Goal: Task Accomplishment & Management: Manage account settings

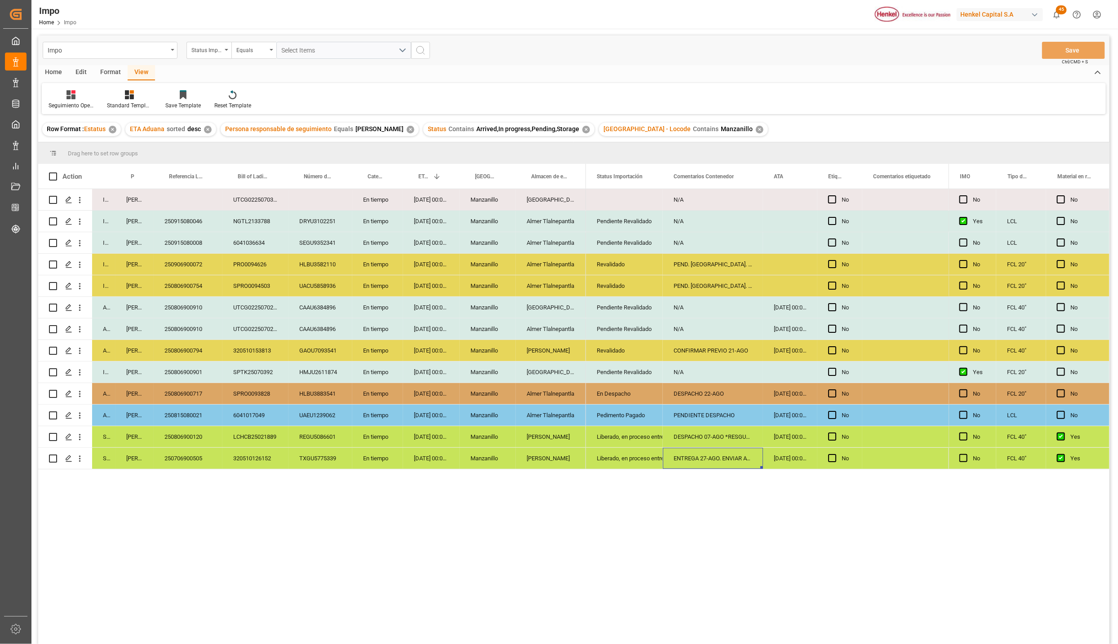
click at [602, 305] on div "Pendiente Revalidado" at bounding box center [624, 307] width 55 height 21
click at [623, 289] on div "Revalidado" at bounding box center [624, 286] width 55 height 21
drag, startPoint x: 615, startPoint y: 311, endPoint x: 614, endPoint y: 325, distance: 14.0
click at [680, 310] on div "N/A" at bounding box center [713, 307] width 100 height 21
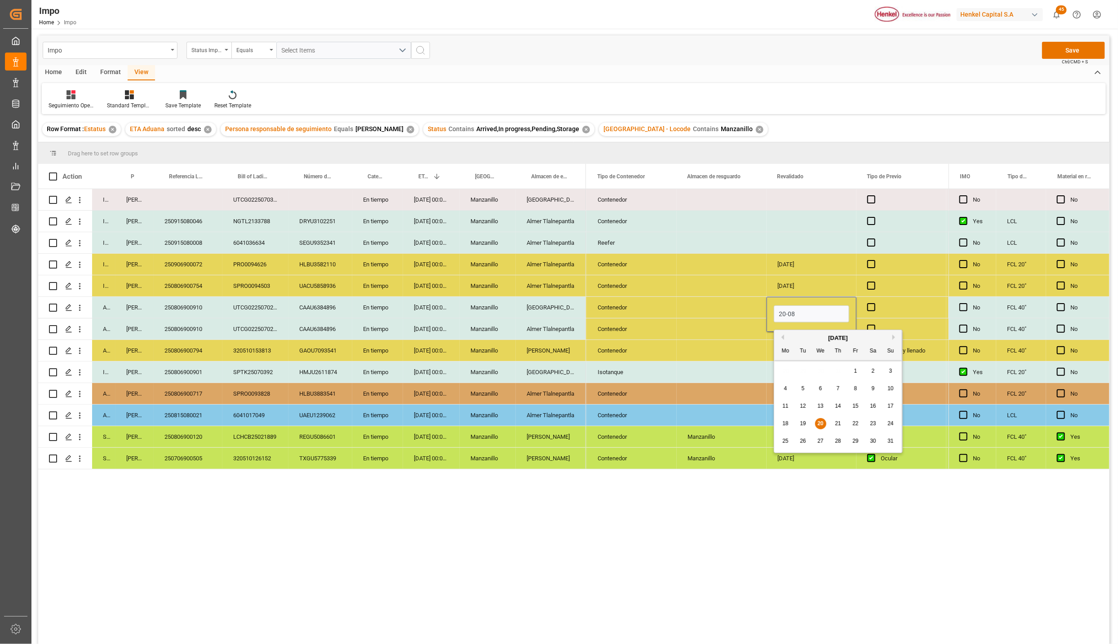
type input "20-08-2025"
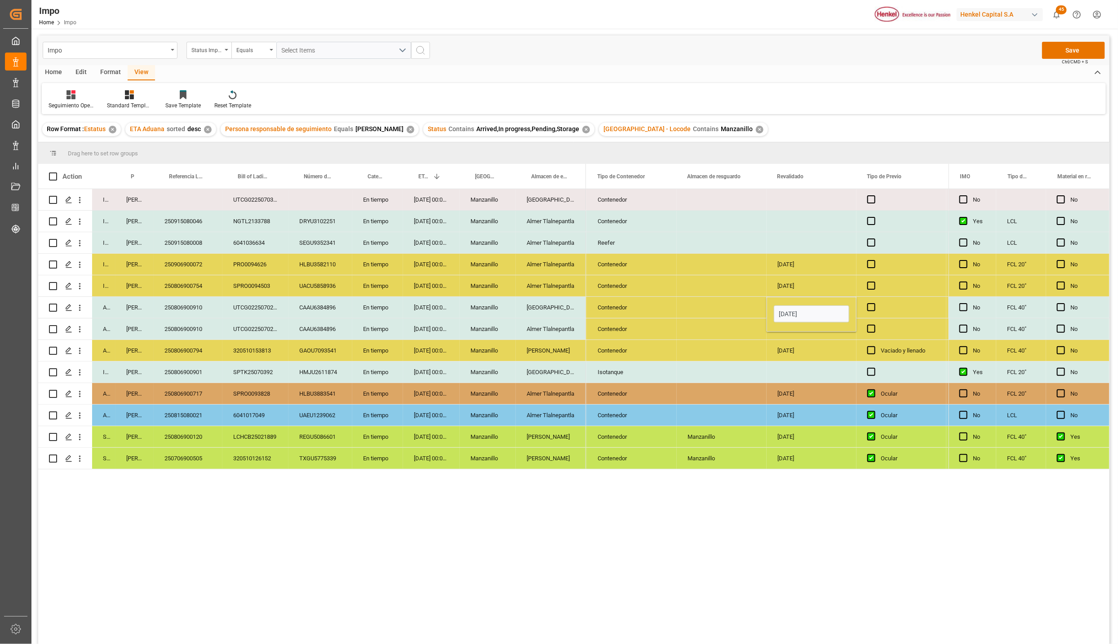
click at [731, 313] on div "Press SPACE to select this row." at bounding box center [722, 307] width 90 height 21
click at [801, 305] on div "20-08-2025" at bounding box center [812, 307] width 90 height 21
click at [798, 324] on div "Press SPACE to select this row." at bounding box center [812, 329] width 90 height 21
click at [786, 359] on div "18-08-2025" at bounding box center [812, 350] width 90 height 21
click at [1092, 49] on button "Save" at bounding box center [1073, 50] width 63 height 17
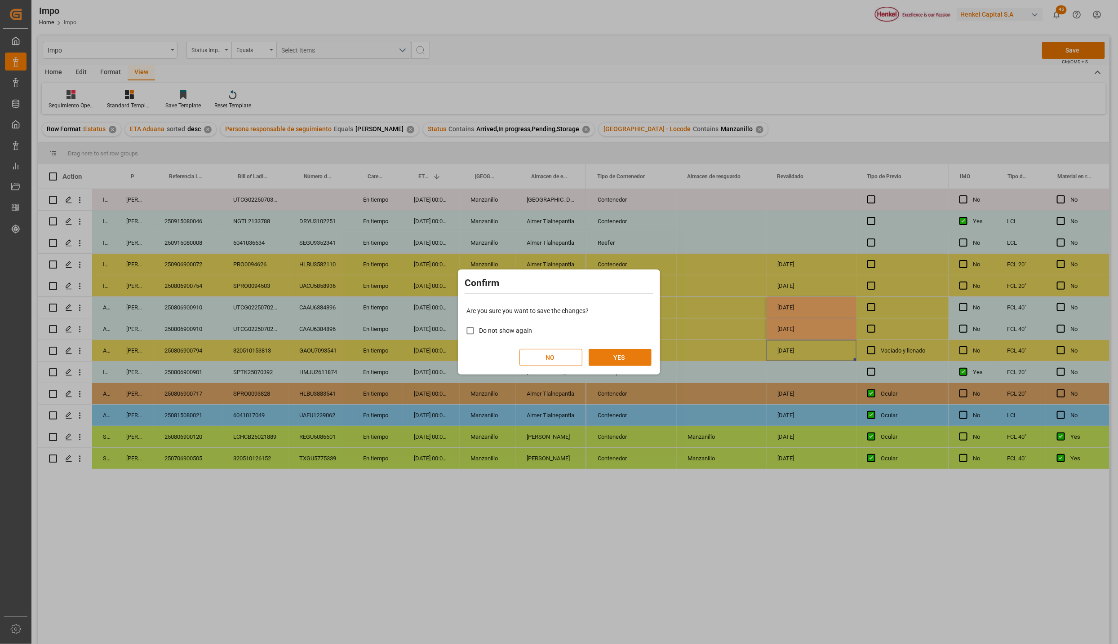
click at [635, 359] on button "YES" at bounding box center [620, 357] width 63 height 17
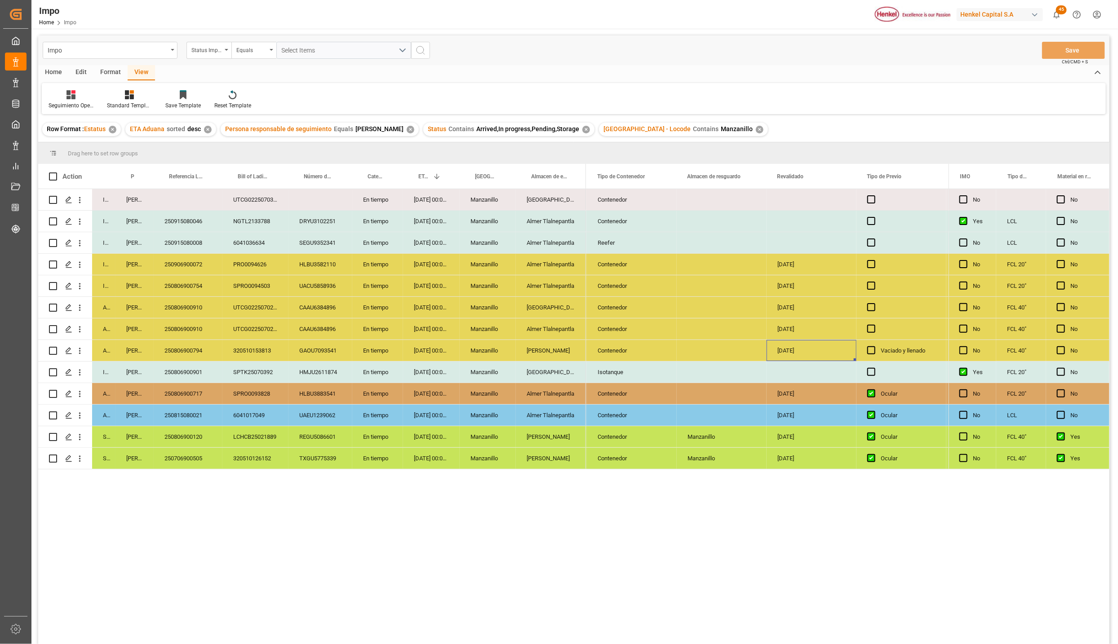
scroll to position [67, 0]
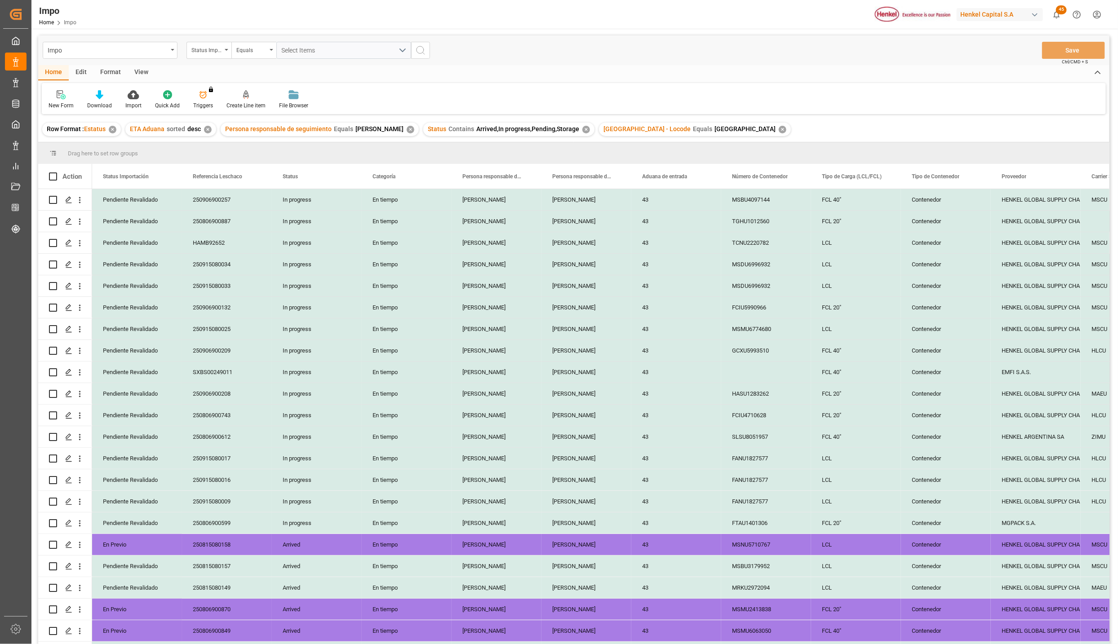
click at [134, 68] on div "View" at bounding box center [141, 72] width 27 height 15
click at [106, 98] on div at bounding box center [102, 94] width 45 height 9
click at [113, 120] on div "Seguimiento Operativo" at bounding box center [126, 127] width 88 height 18
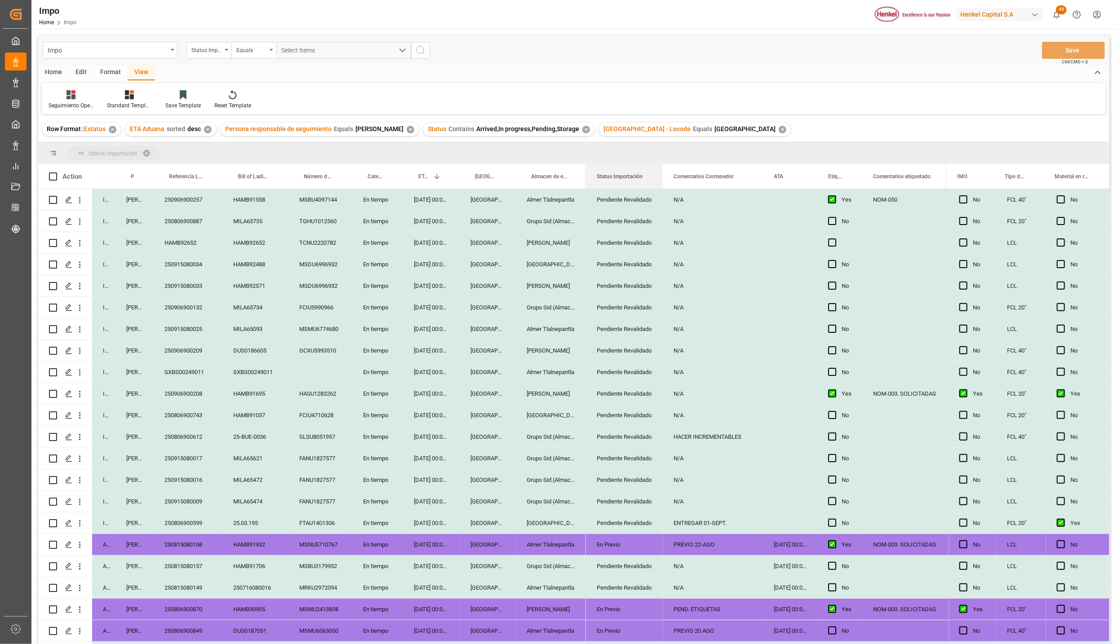
drag, startPoint x: 616, startPoint y: 174, endPoint x: 612, endPoint y: 155, distance: 19.7
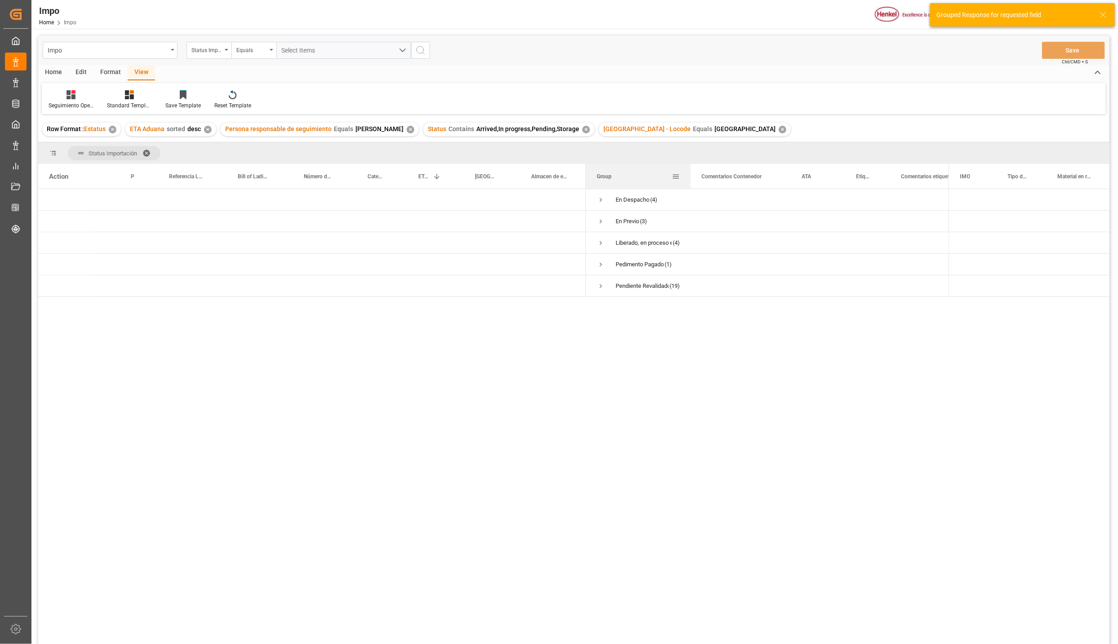
drag, startPoint x: 675, startPoint y: 166, endPoint x: 708, endPoint y: 173, distance: 33.5
click at [692, 173] on div at bounding box center [691, 176] width 4 height 25
click at [599, 199] on span "Press SPACE to select this row." at bounding box center [601, 200] width 8 height 8
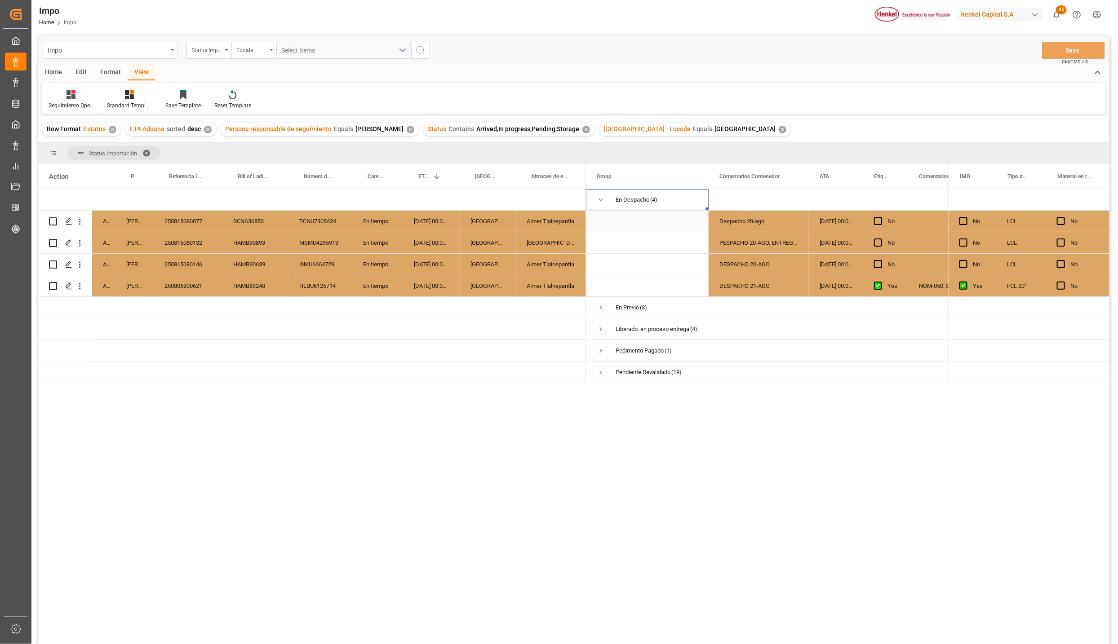
click at [758, 218] on div "Despacho 20-ago" at bounding box center [759, 221] width 100 height 21
click at [736, 244] on div "PESPACHO 20-AGO, ENTREGA 25-AGO" at bounding box center [759, 242] width 100 height 21
click at [724, 244] on input "PESPACHO 20-AGO, ENTREGA 25-AGO" at bounding box center [759, 247] width 86 height 17
type input "DESPACHO 20-AGO, ENTREGA 25-AGO"
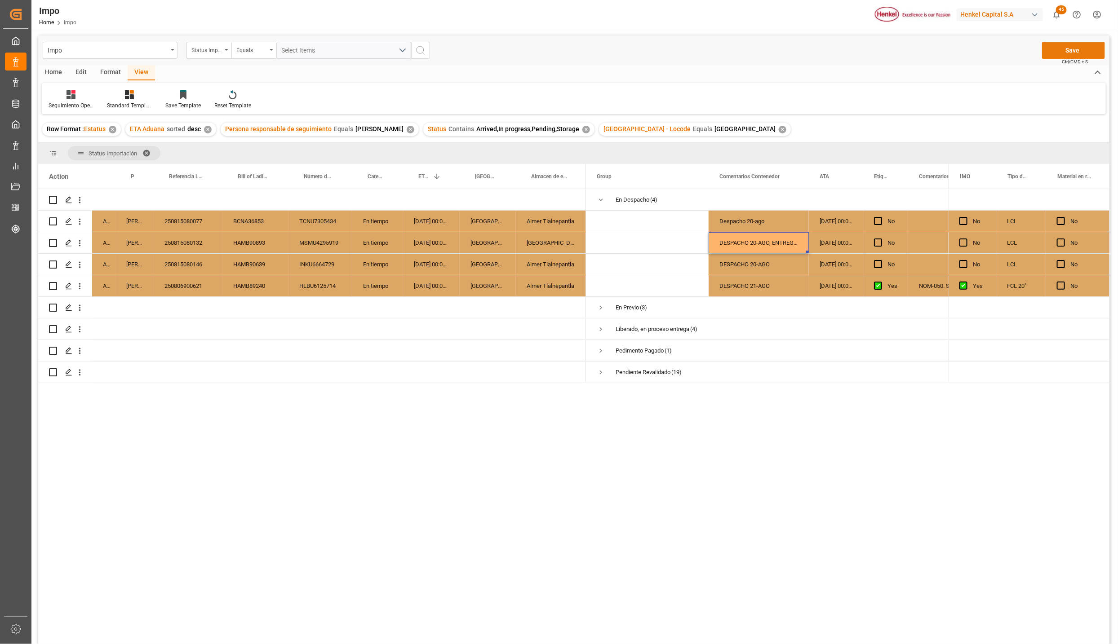
click at [1078, 47] on button "Save" at bounding box center [1073, 50] width 63 height 17
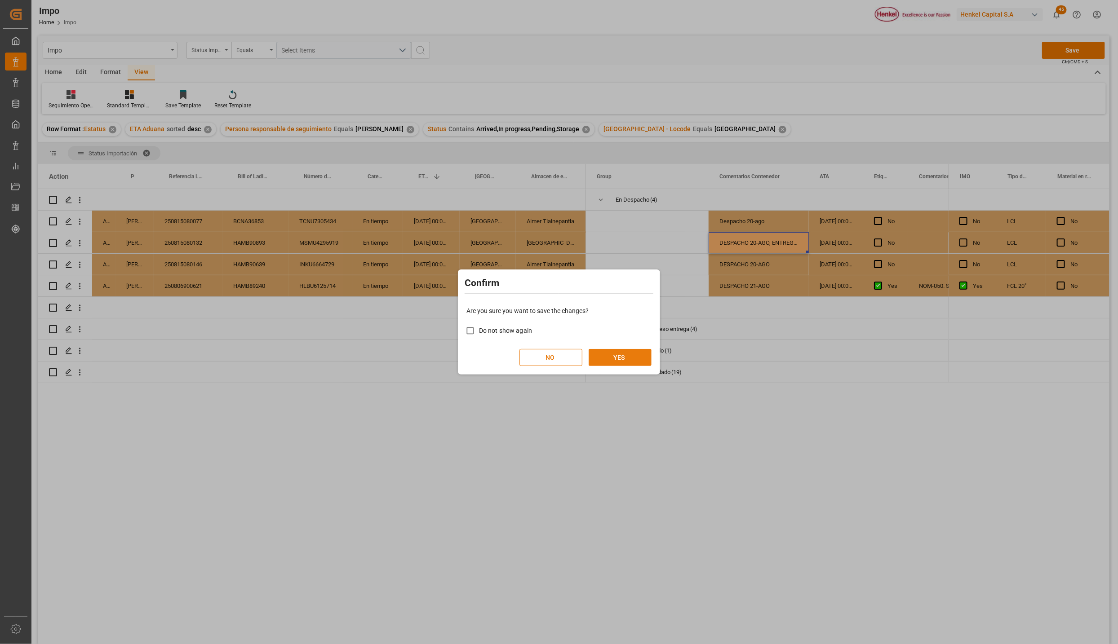
click at [605, 363] on button "YES" at bounding box center [620, 357] width 63 height 17
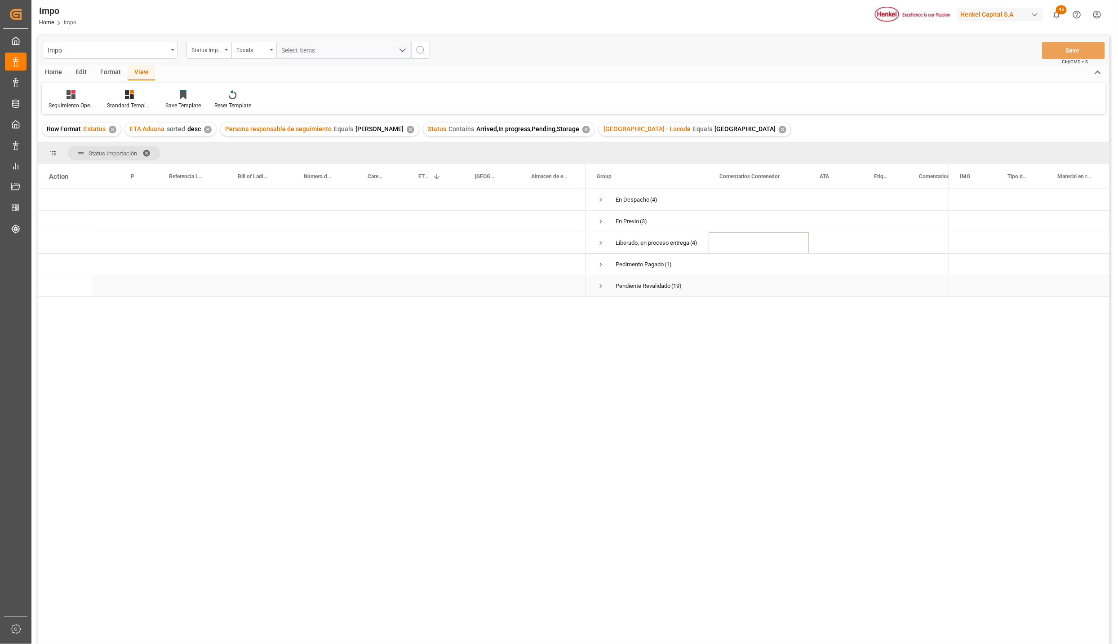
click at [599, 287] on span "Press SPACE to select this row." at bounding box center [601, 286] width 8 height 8
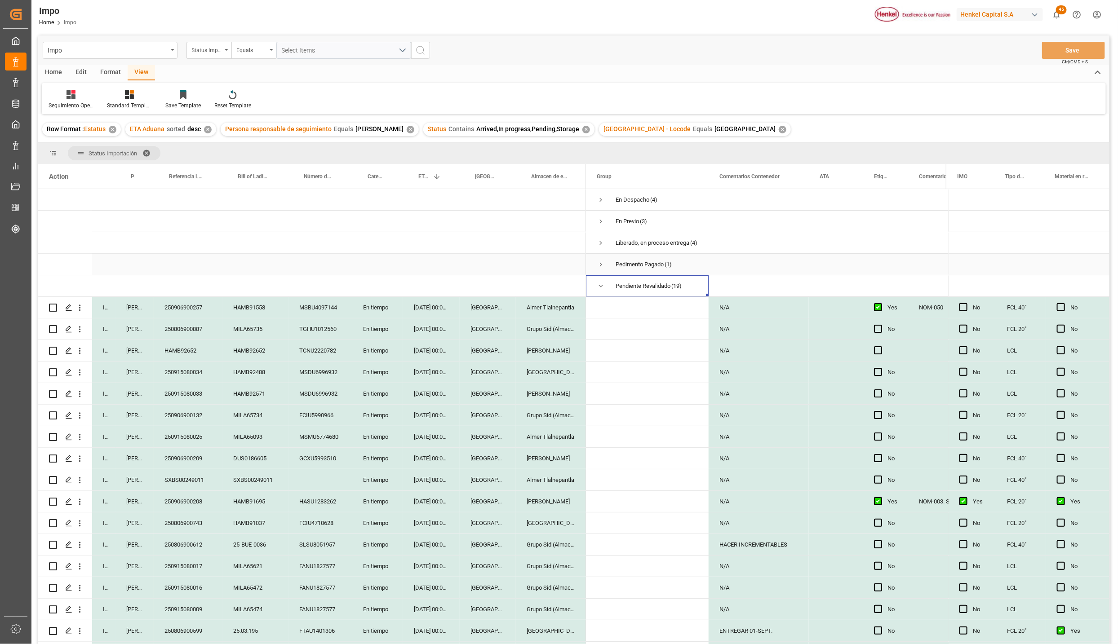
click at [600, 266] on span "Press SPACE to select this row." at bounding box center [601, 265] width 8 height 8
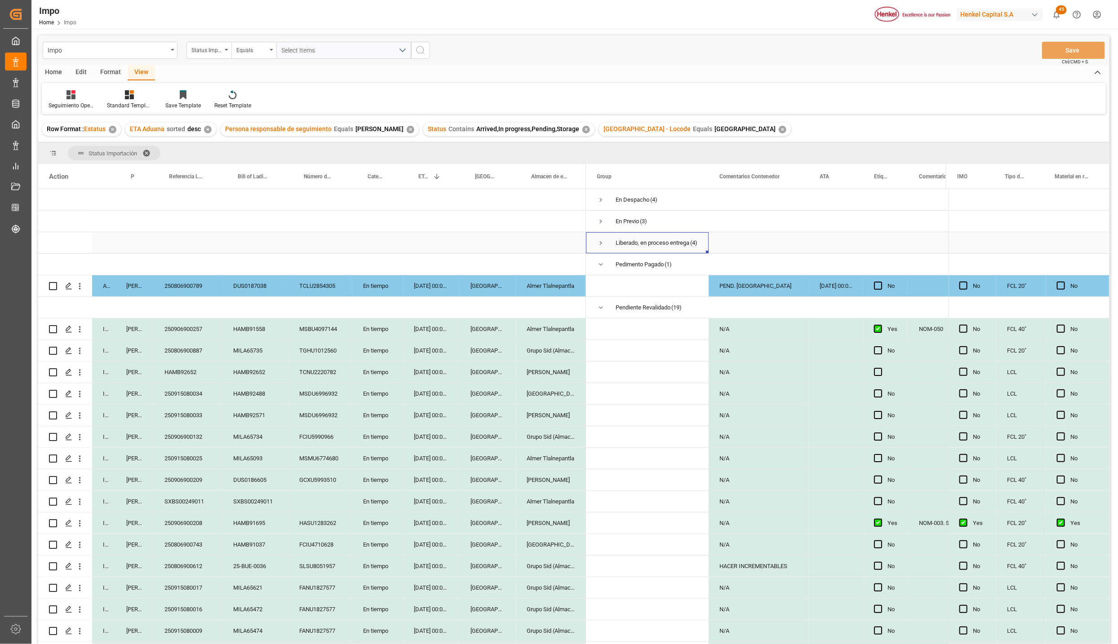
click at [603, 246] on span "Press SPACE to select this row." at bounding box center [601, 243] width 8 height 8
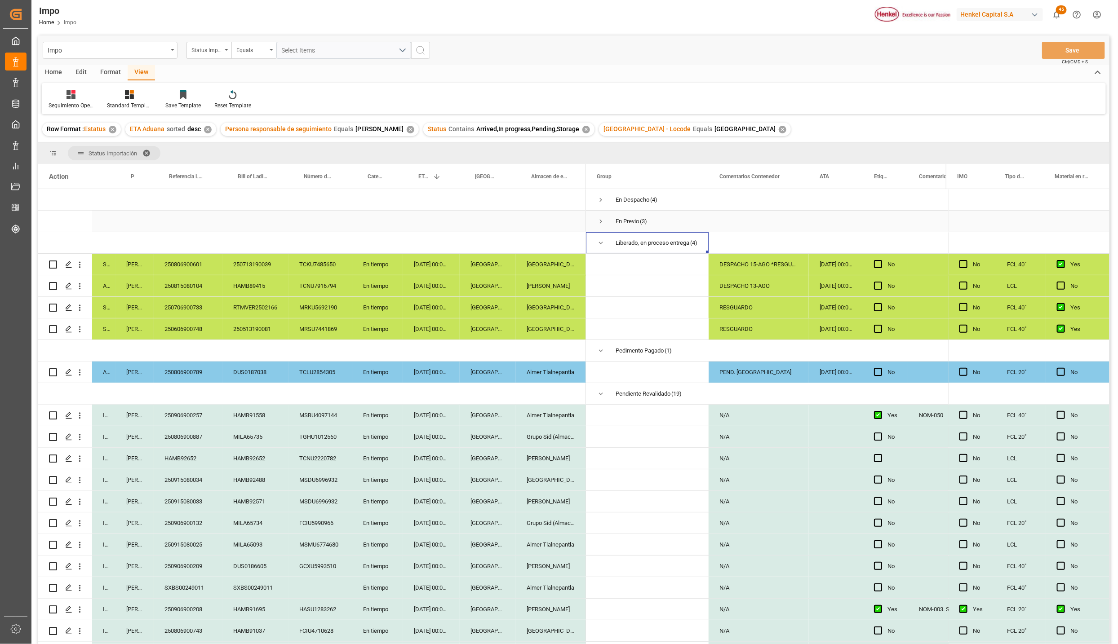
click at [600, 223] on span "Press SPACE to select this row." at bounding box center [601, 221] width 8 height 8
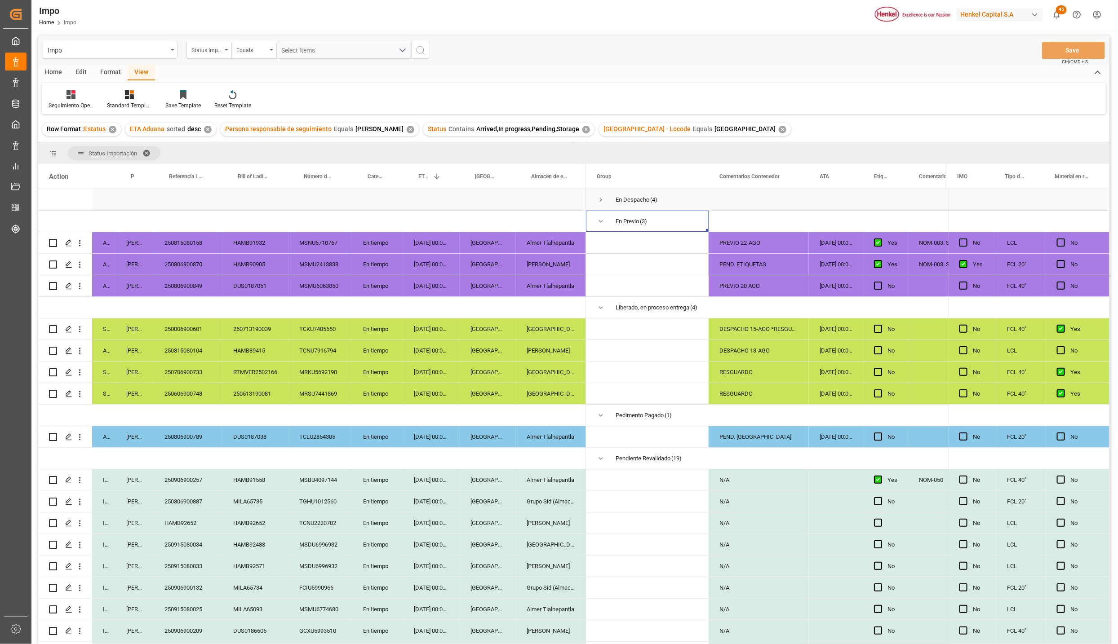
click at [602, 205] on span "Press SPACE to select this row." at bounding box center [601, 200] width 8 height 21
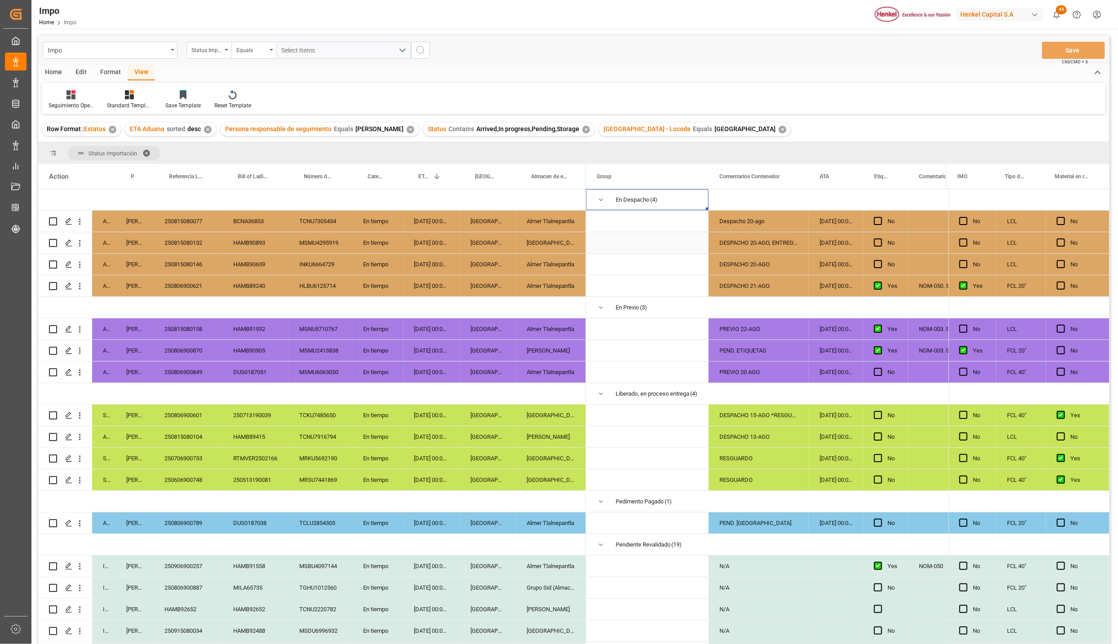
click at [753, 247] on div "DESPACHO 20-AGO, ENTREGA 25-AGO" at bounding box center [759, 242] width 100 height 21
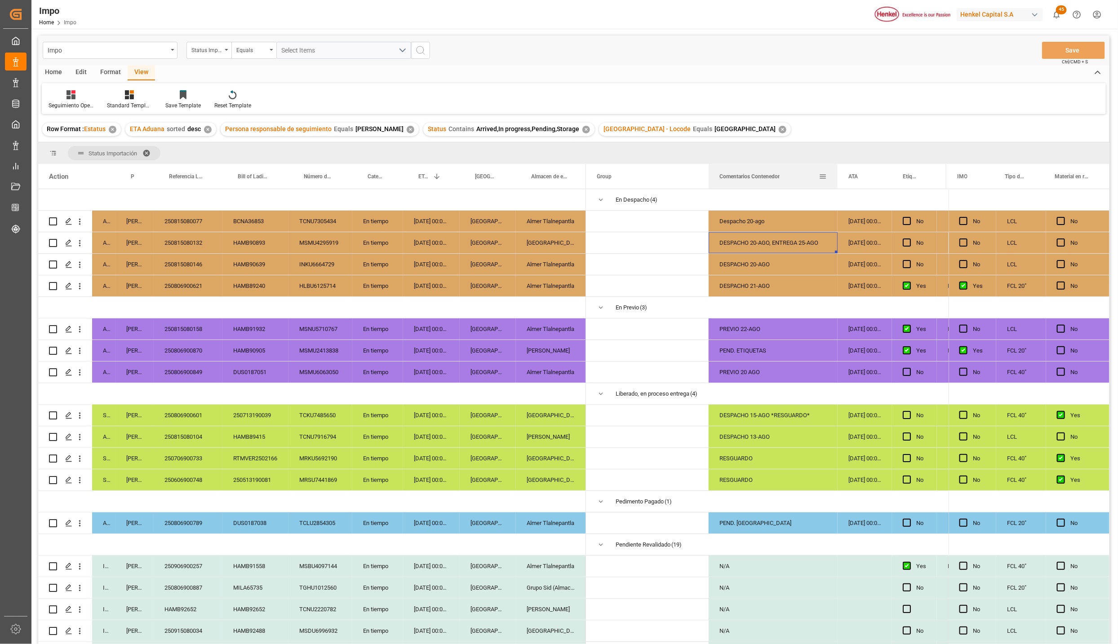
drag, startPoint x: 807, startPoint y: 169, endPoint x: 836, endPoint y: 169, distance: 28.8
click at [836, 169] on div at bounding box center [838, 176] width 4 height 25
click at [738, 222] on div "Despacho 20-ago" at bounding box center [773, 221] width 129 height 21
type input "DESPACHO 20-AGO"
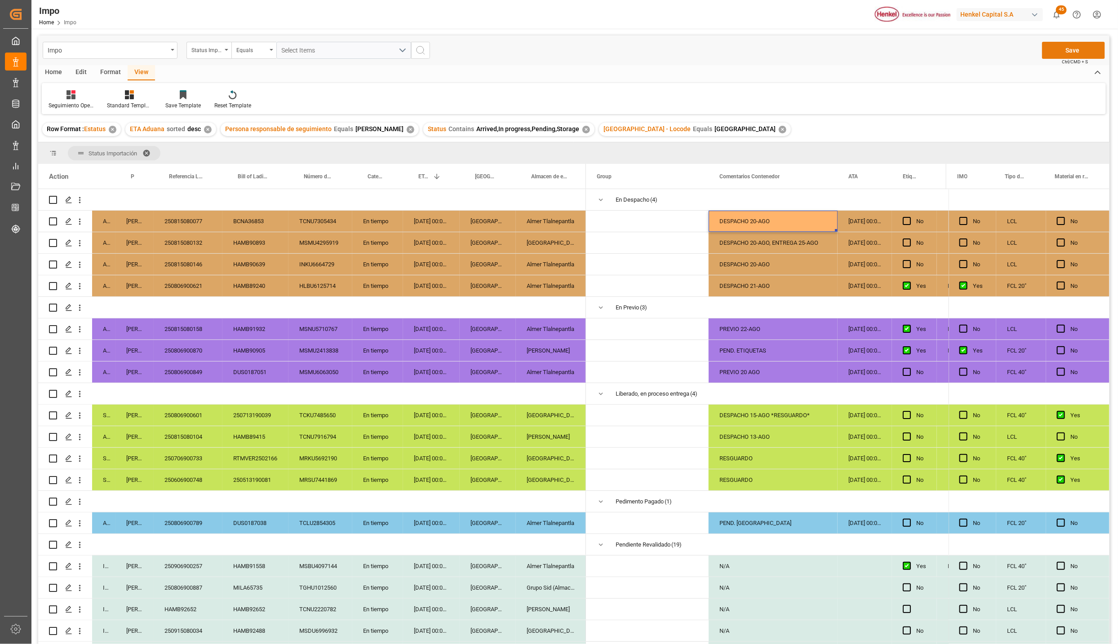
click at [1071, 51] on button "Save" at bounding box center [1073, 50] width 63 height 17
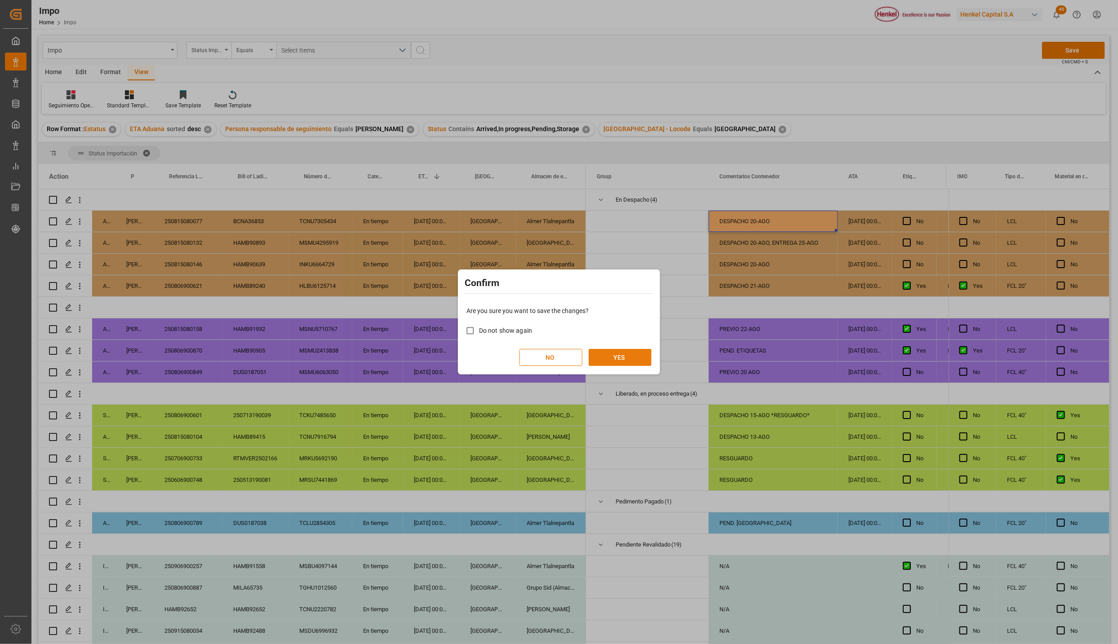
click at [619, 366] on div "NO YES" at bounding box center [558, 357] width 185 height 17
click at [603, 352] on button "YES" at bounding box center [620, 357] width 63 height 17
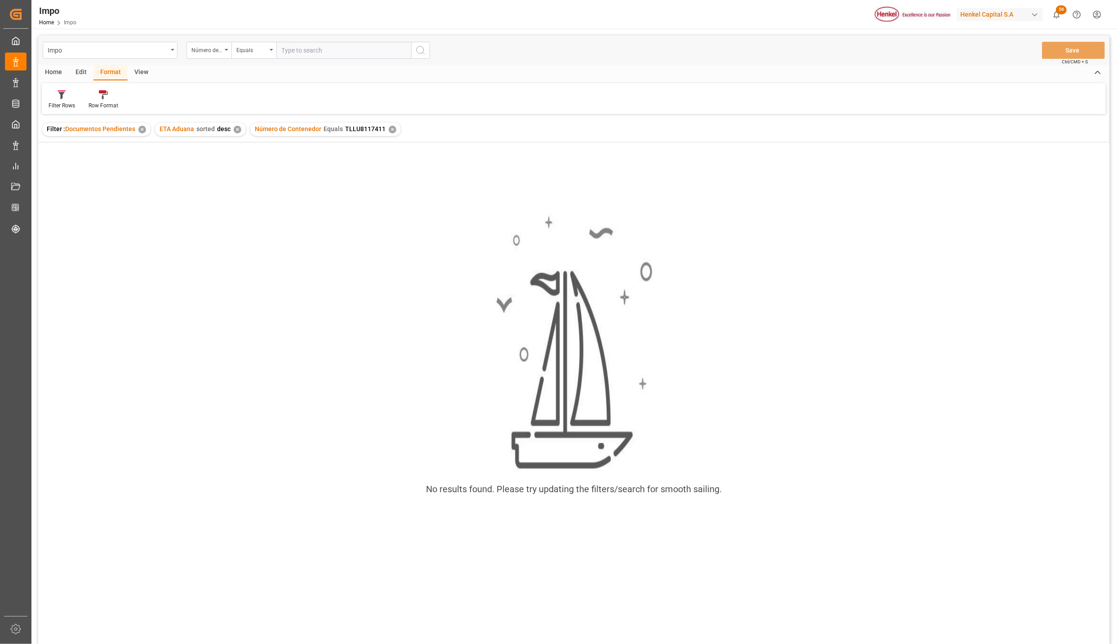
click at [389, 130] on div "✕" at bounding box center [393, 130] width 8 height 8
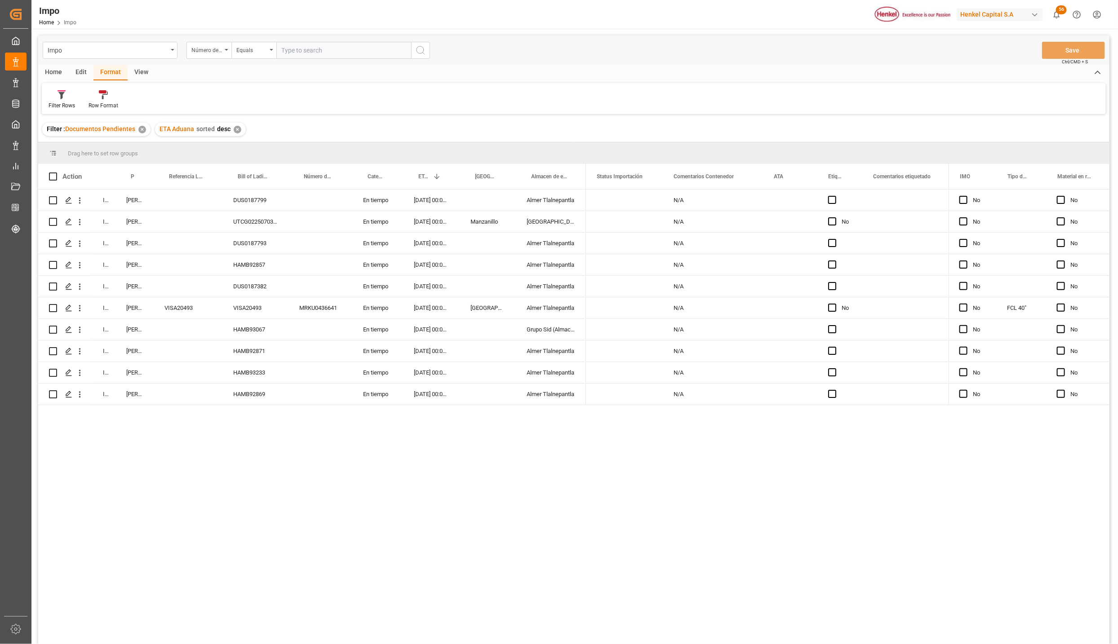
drag, startPoint x: 340, startPoint y: 449, endPoint x: 225, endPoint y: 583, distance: 176.5
click at [340, 449] on div "In progress Martha Gonzalez DUS0187799 En tiempo 08-09-2025 00:00:00 Almer Tlal…" at bounding box center [573, 418] width 1071 height 457
click at [544, 398] on div "Almer Tlalnepantla" at bounding box center [551, 394] width 70 height 21
click at [403, 395] on div "31-08-2025 00:00:00" at bounding box center [431, 394] width 57 height 21
click at [237, 390] on div "HAMB92869" at bounding box center [255, 394] width 66 height 21
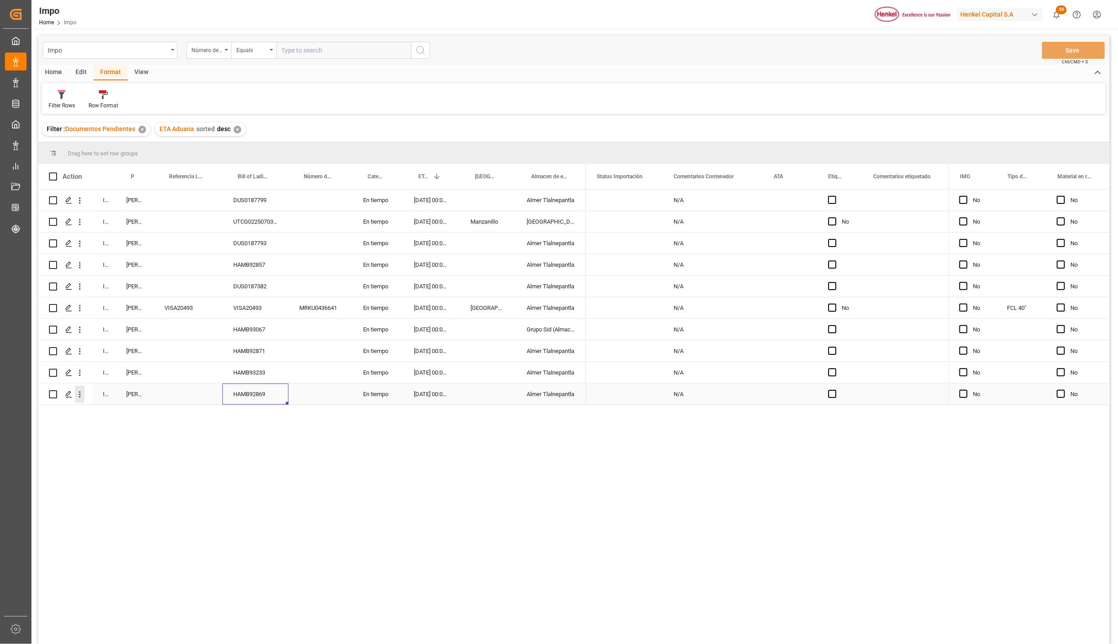
click at [79, 393] on icon "open menu" at bounding box center [79, 394] width 9 height 9
click at [94, 417] on span "Press SPACE to select this row." at bounding box center [90, 413] width 16 height 9
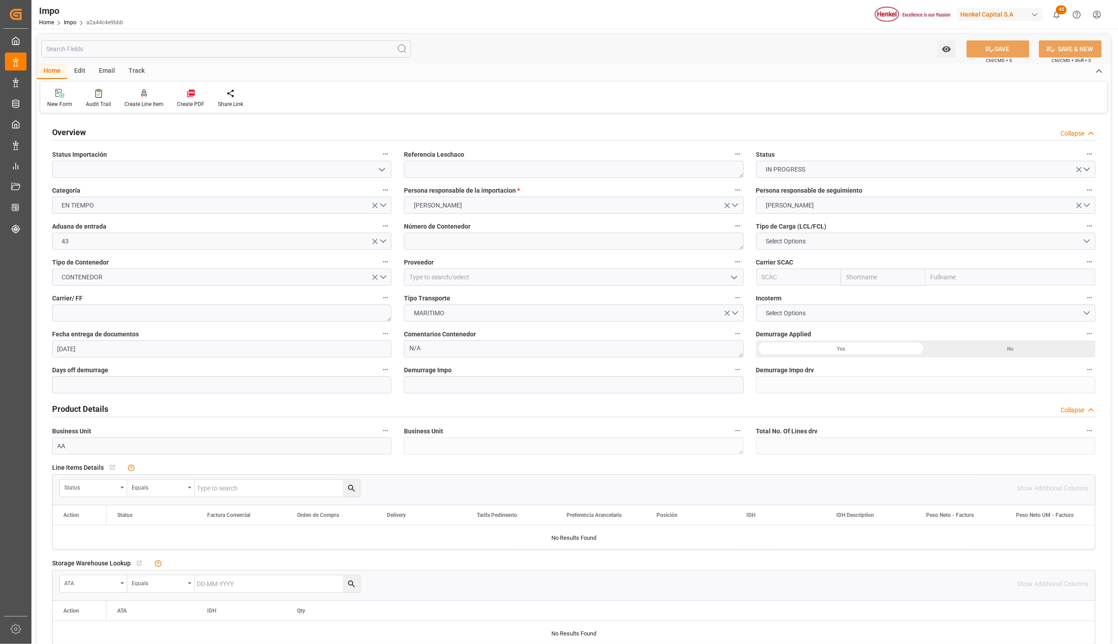
type input "19-08-2025"
click at [387, 170] on button "open menu" at bounding box center [381, 170] width 13 height 14
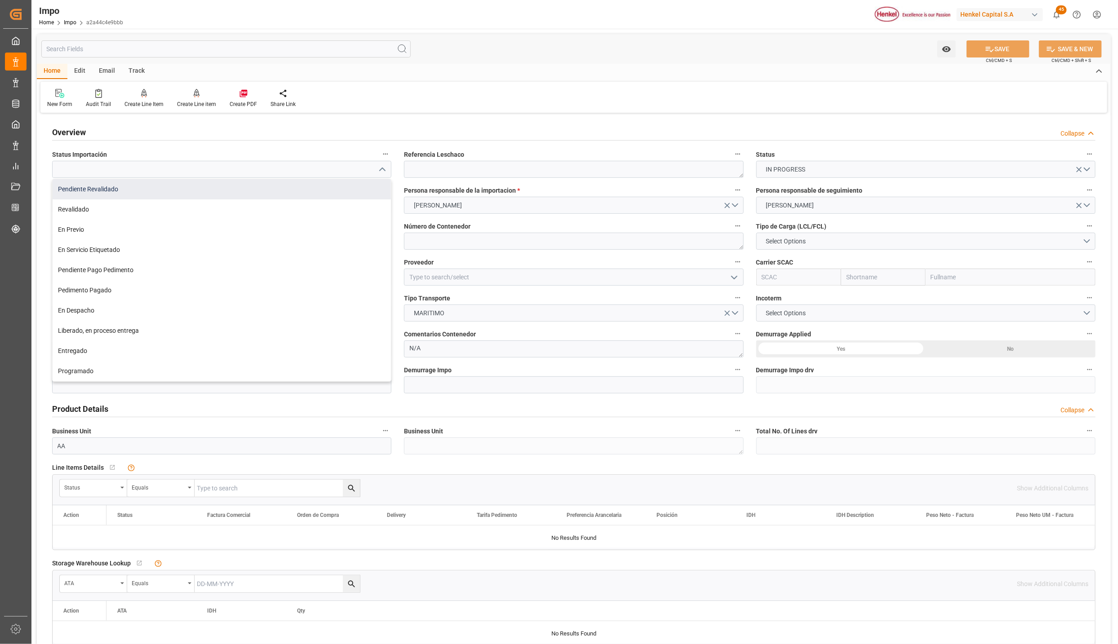
click at [181, 180] on div "Pendiente Revalidado" at bounding box center [222, 189] width 338 height 20
type input "Pendiente Revalidado"
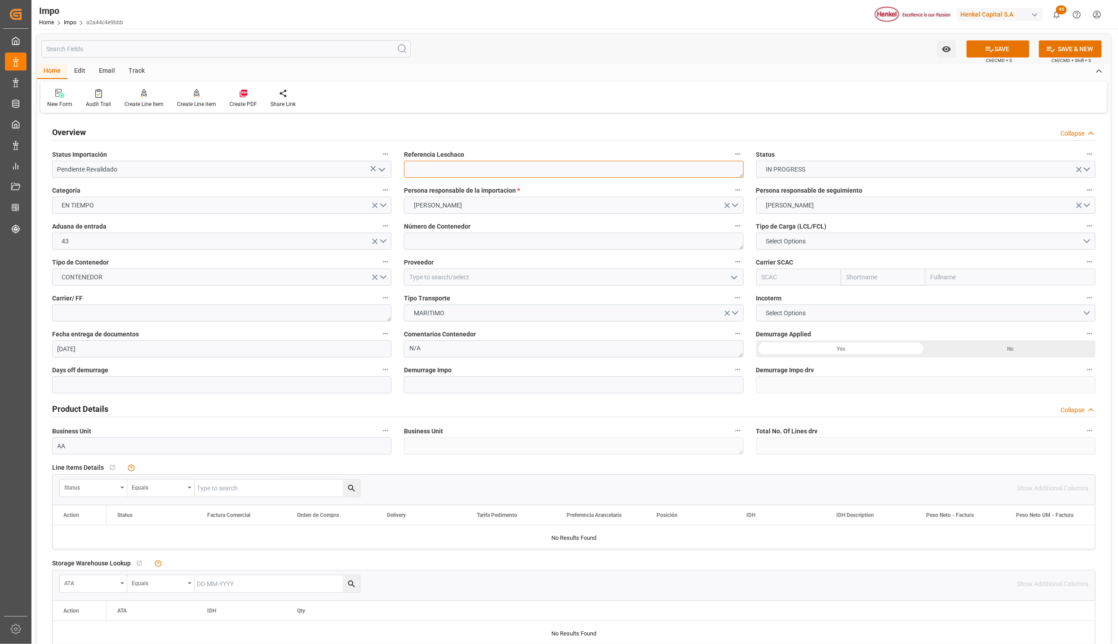
click at [487, 165] on textarea at bounding box center [573, 169] width 339 height 17
drag, startPoint x: 420, startPoint y: 243, endPoint x: 65, endPoint y: 239, distance: 355.0
click at [420, 243] on textarea at bounding box center [573, 241] width 339 height 17
click at [418, 239] on textarea at bounding box center [573, 241] width 339 height 17
paste textarea "CMAU9047174"
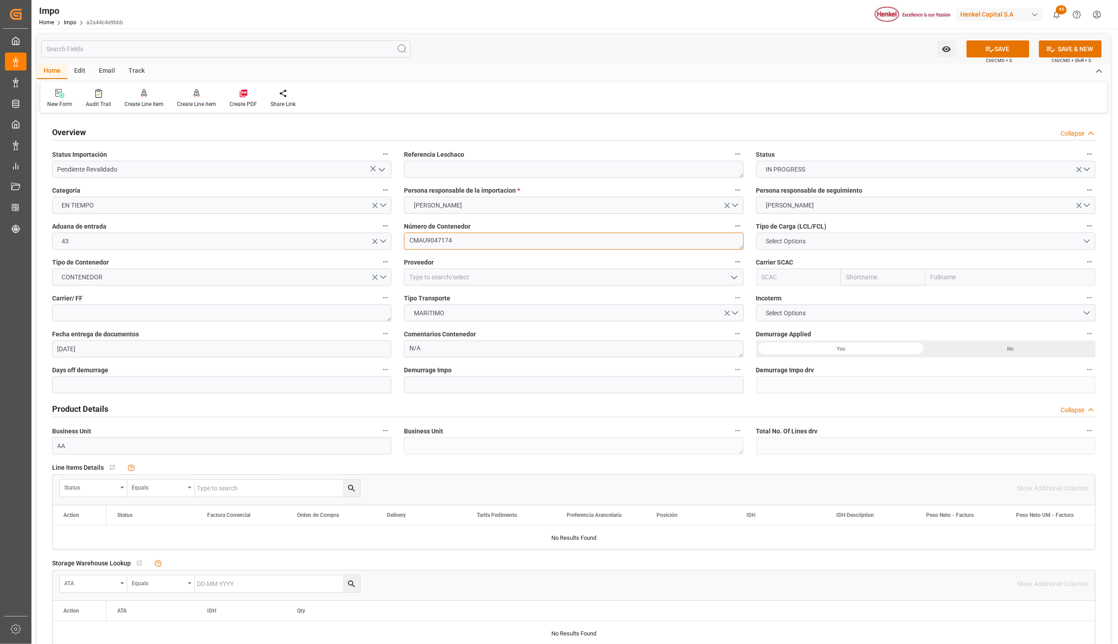
type textarea "CMAU9047174"
click at [781, 240] on span "Select Options" at bounding box center [785, 241] width 49 height 9
click at [781, 278] on div "FCL 40"" at bounding box center [926, 281] width 338 height 19
click at [136, 318] on textarea at bounding box center [221, 313] width 339 height 17
click at [134, 382] on input "text" at bounding box center [221, 385] width 339 height 17
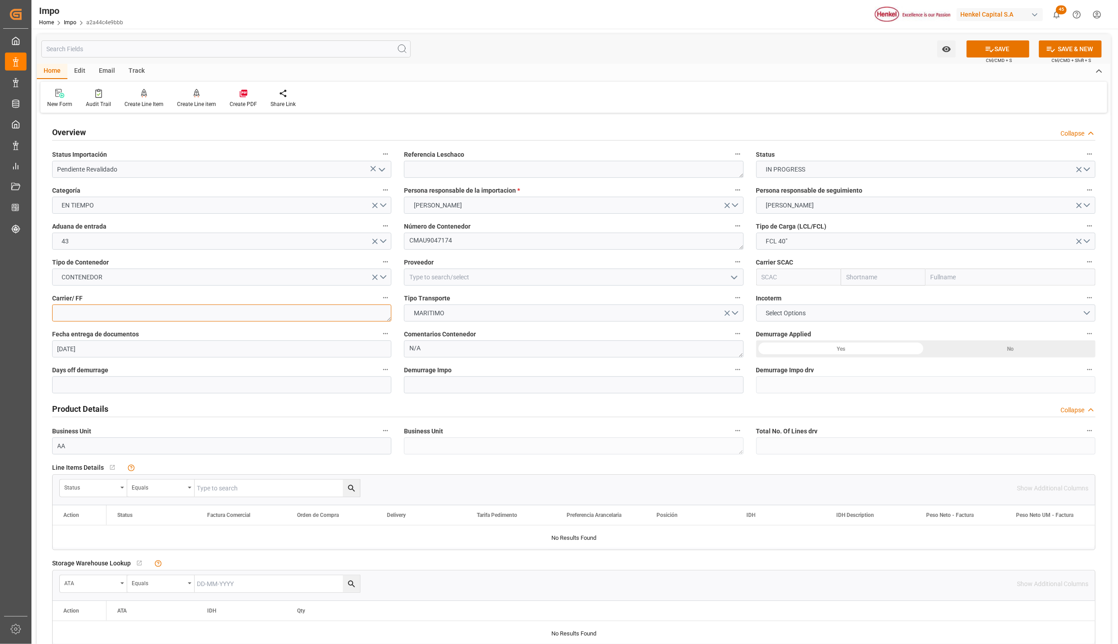
click at [88, 315] on textarea at bounding box center [221, 313] width 339 height 17
paste textarea "DHL"
type textarea "DHL"
click at [772, 307] on button "Select Options" at bounding box center [925, 313] width 339 height 17
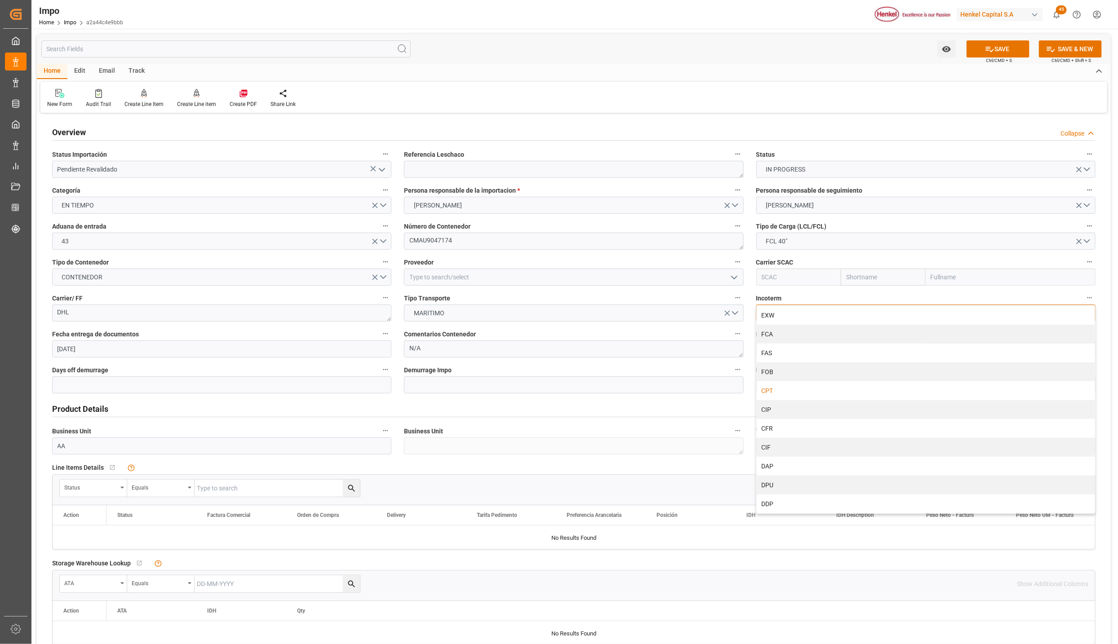
click at [803, 390] on div "CPT" at bounding box center [926, 390] width 338 height 19
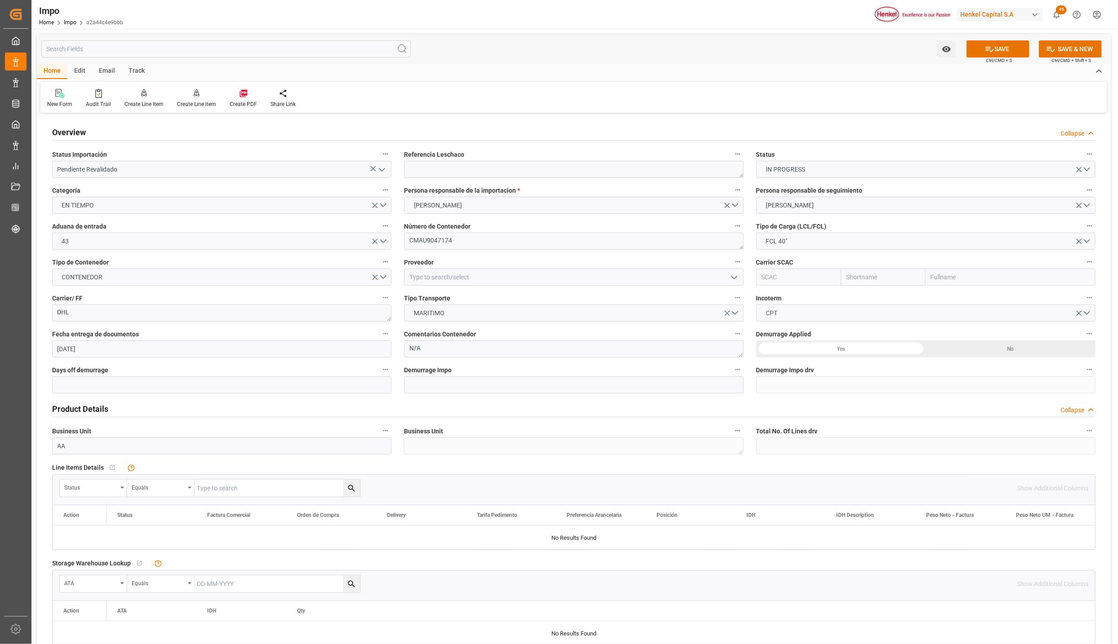
click at [840, 349] on div "Yes" at bounding box center [841, 349] width 170 height 17
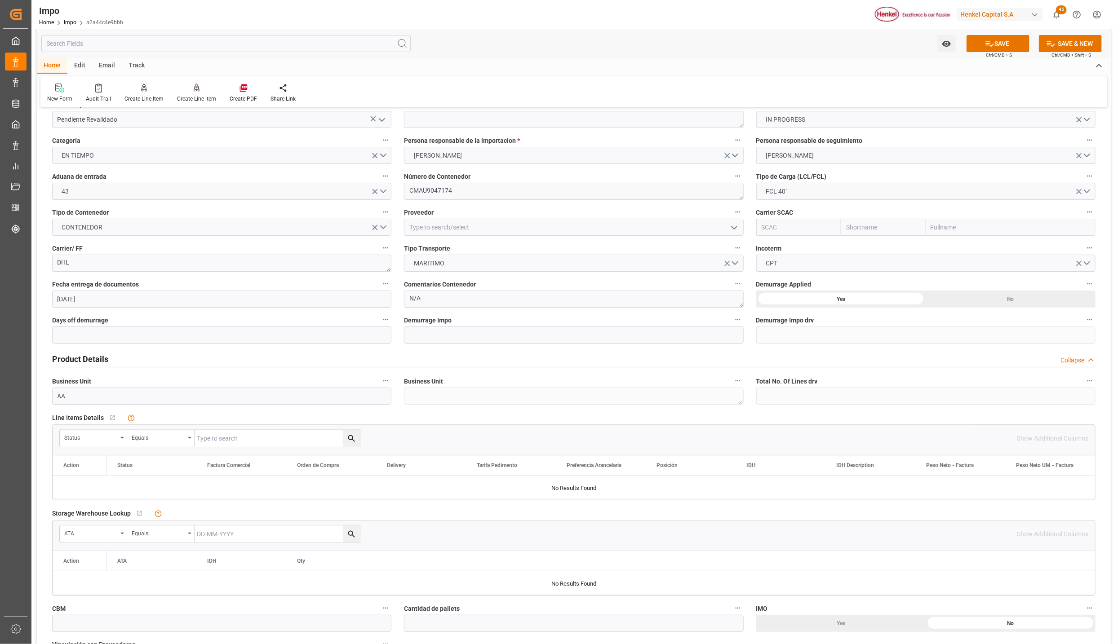
scroll to position [202, 0]
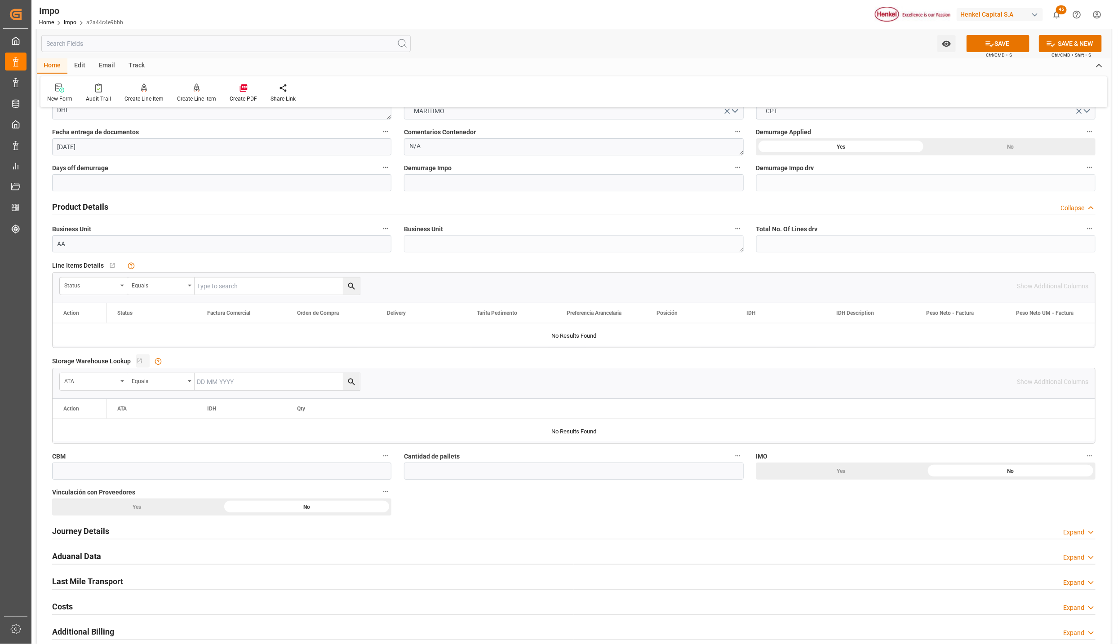
click at [120, 290] on div "Status" at bounding box center [93, 286] width 67 height 17
click at [104, 538] on button "show more" at bounding box center [127, 540] width 127 height 17
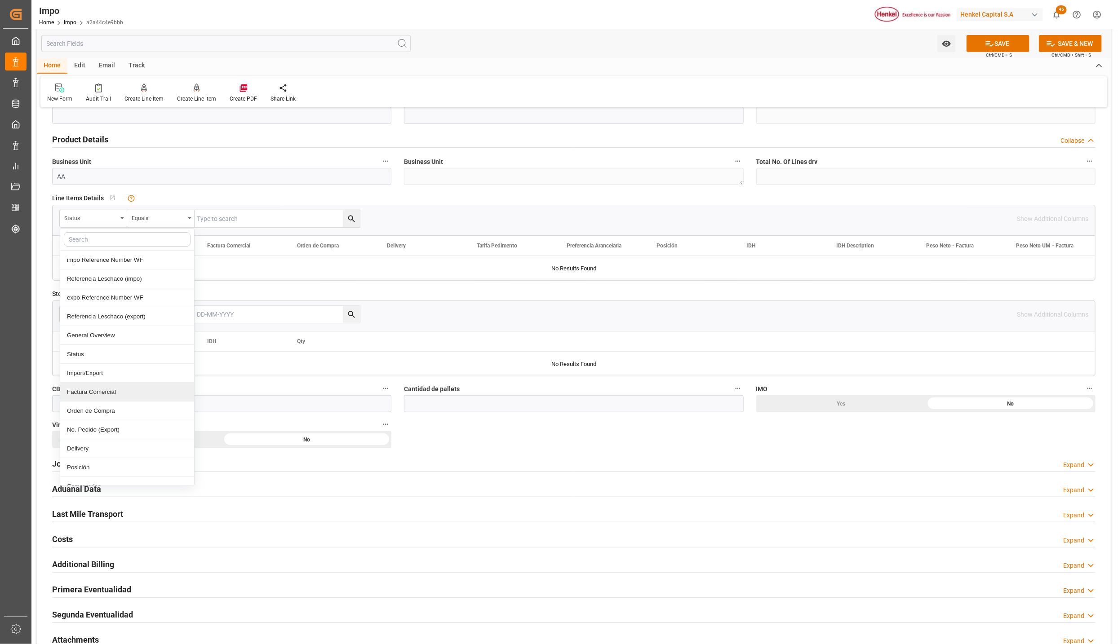
scroll to position [67, 0]
click at [92, 421] on div "Comentarios" at bounding box center [127, 419] width 134 height 19
click at [224, 220] on input "text" at bounding box center [277, 218] width 165 height 17
paste input "HAMB92869"
type input "HAMB92869"
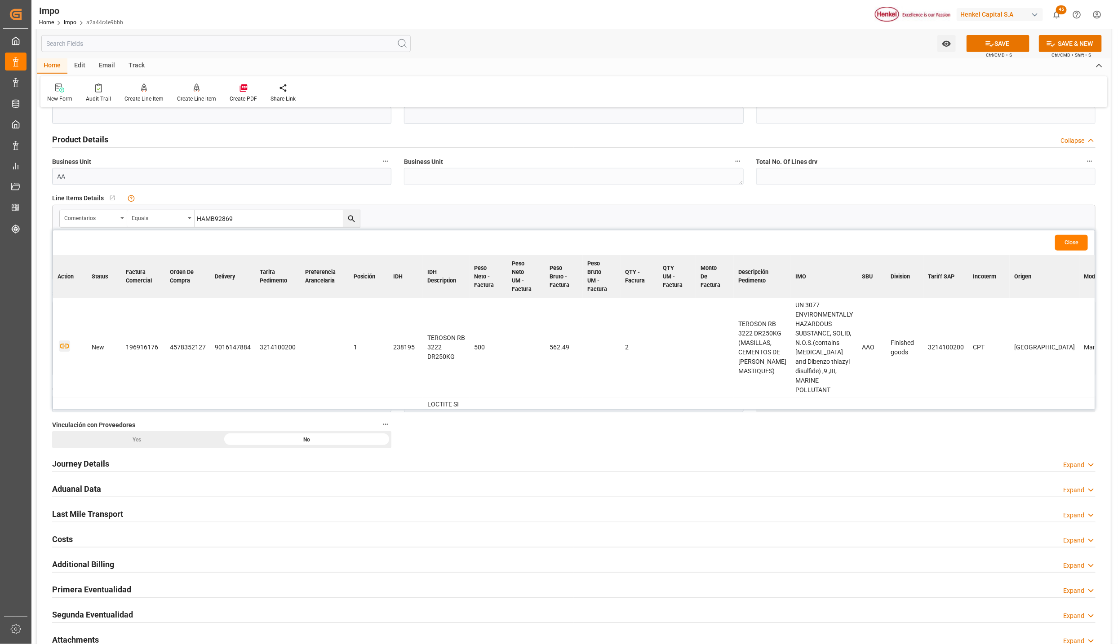
click at [65, 341] on icon "button" at bounding box center [64, 346] width 11 height 11
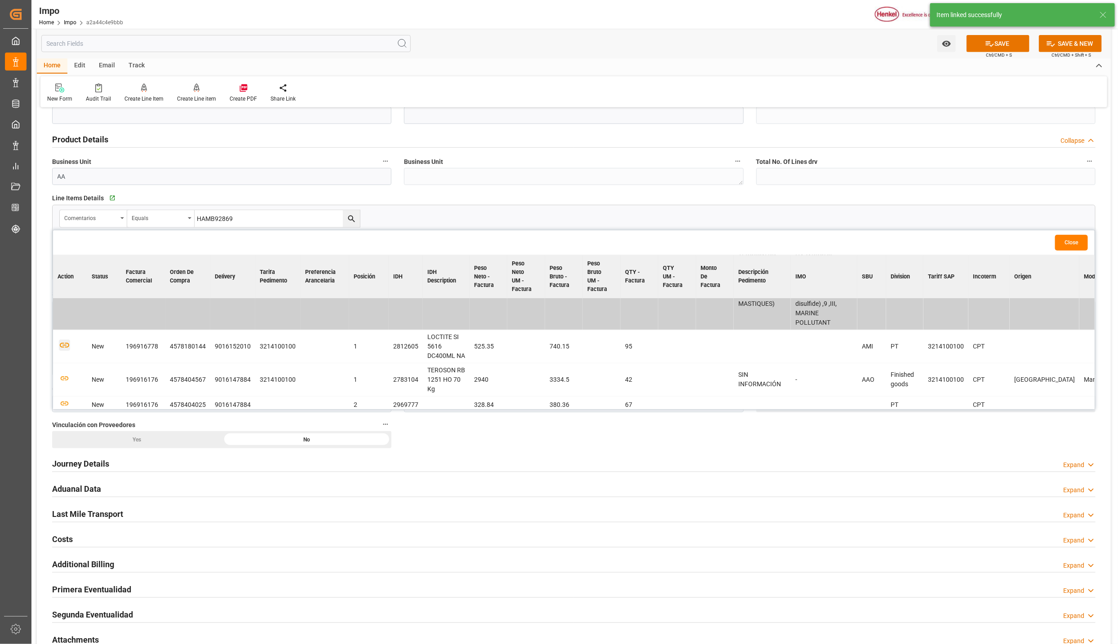
click at [66, 340] on icon "button" at bounding box center [64, 345] width 11 height 11
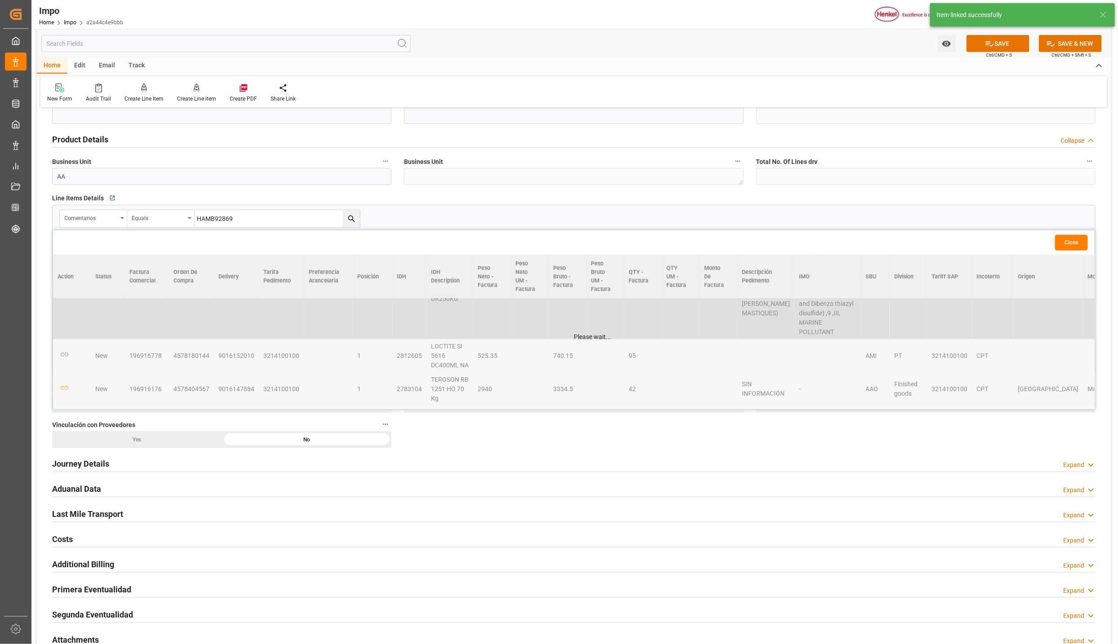
scroll to position [77, 0]
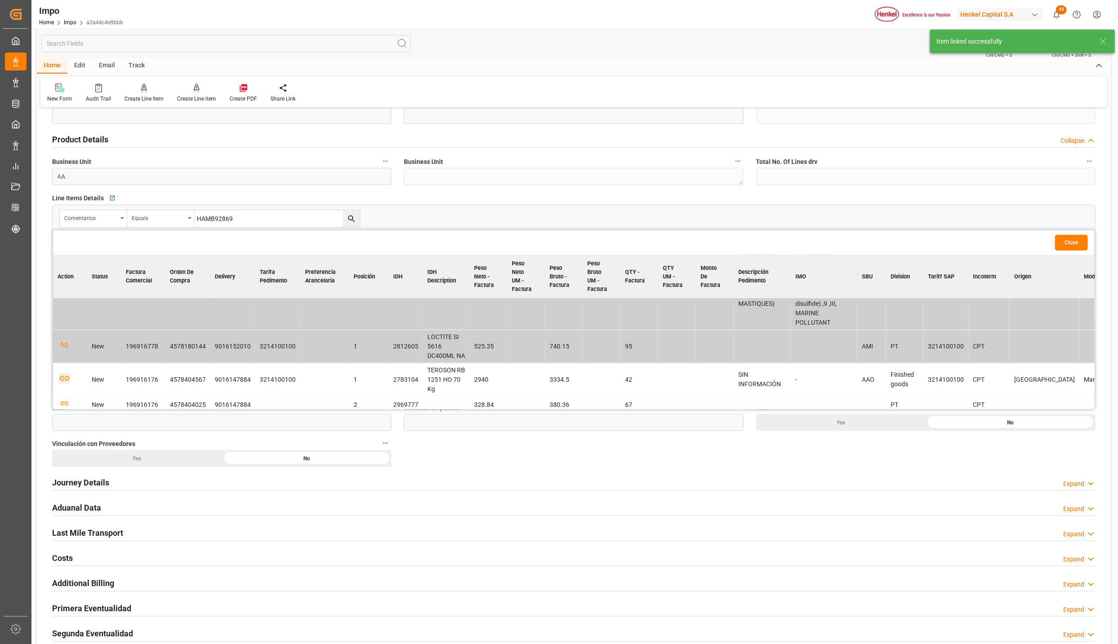
click at [65, 373] on icon "button" at bounding box center [64, 378] width 11 height 11
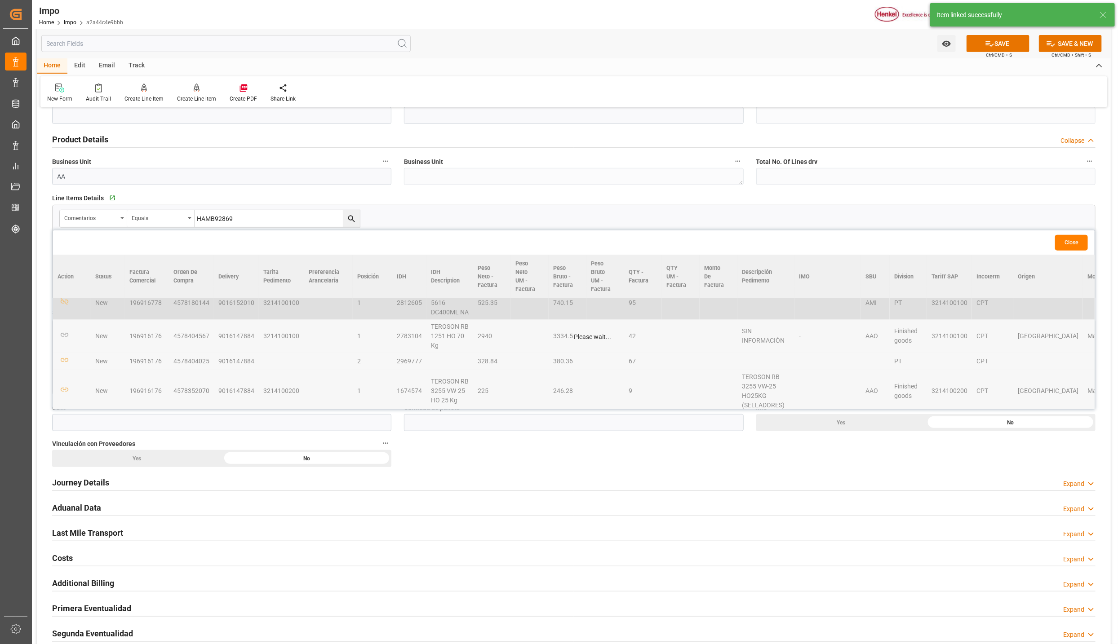
scroll to position [144, 0]
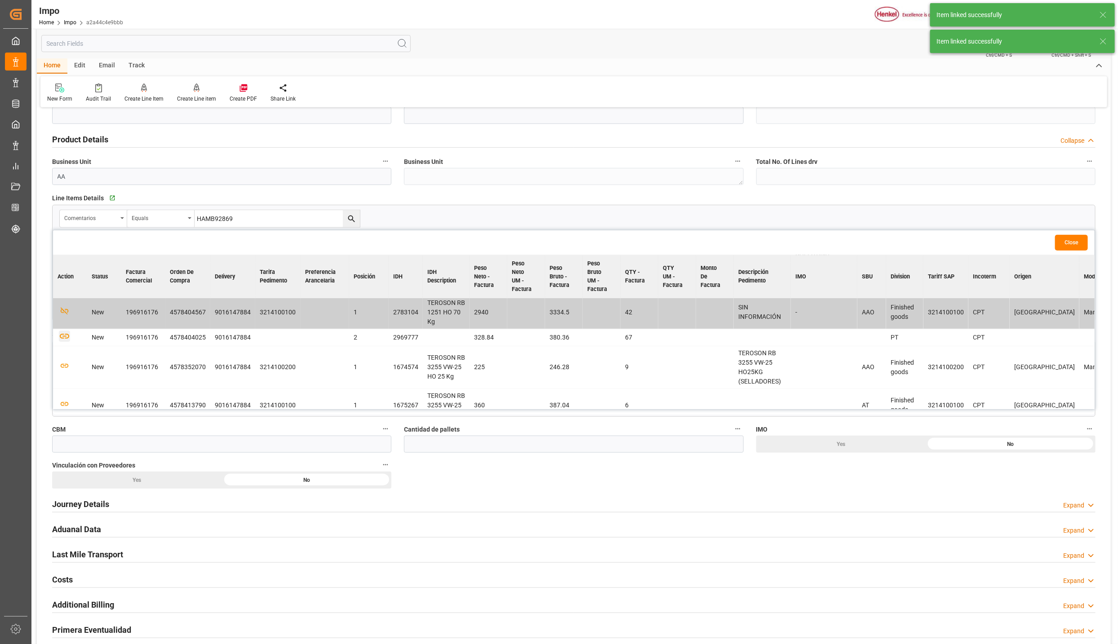
click at [66, 331] on icon "button" at bounding box center [64, 336] width 11 height 11
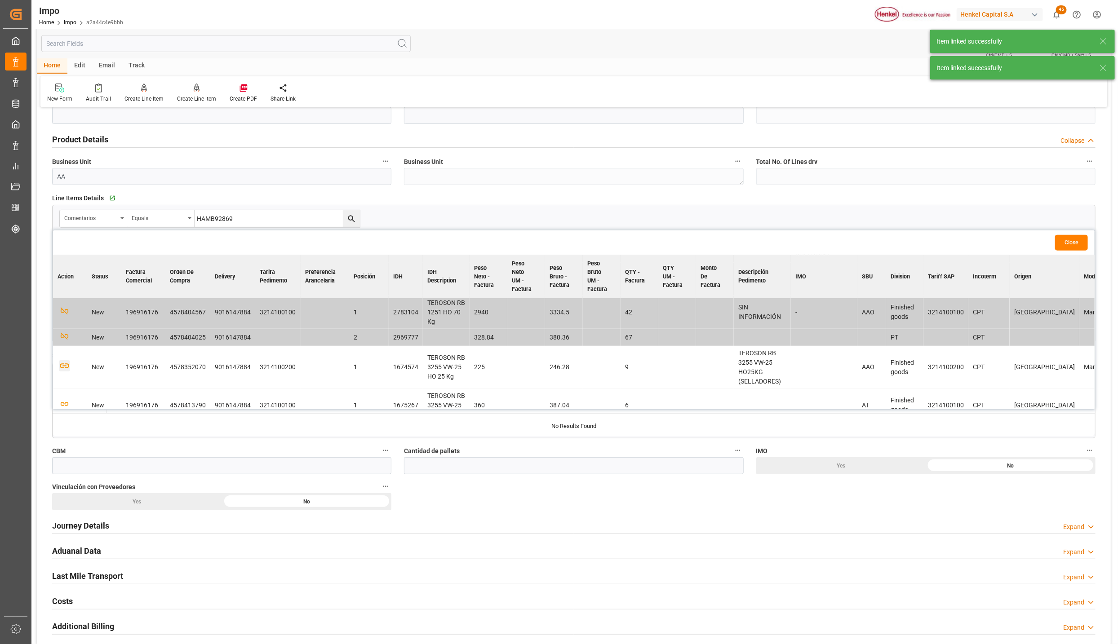
click at [66, 360] on icon "button" at bounding box center [64, 365] width 11 height 11
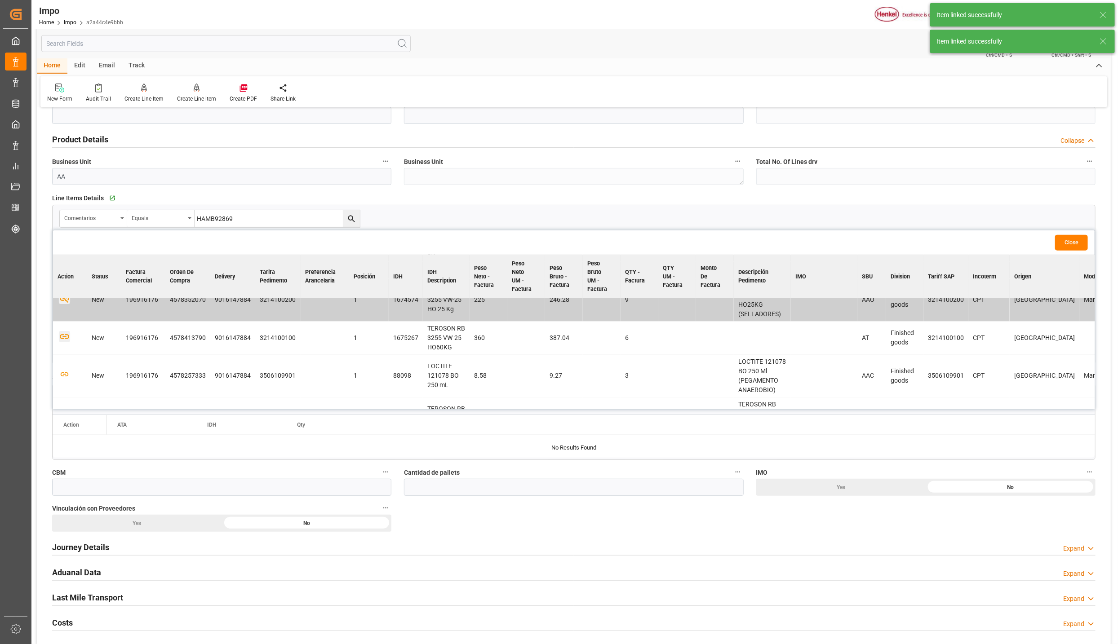
click at [65, 331] on icon "button" at bounding box center [64, 336] width 11 height 11
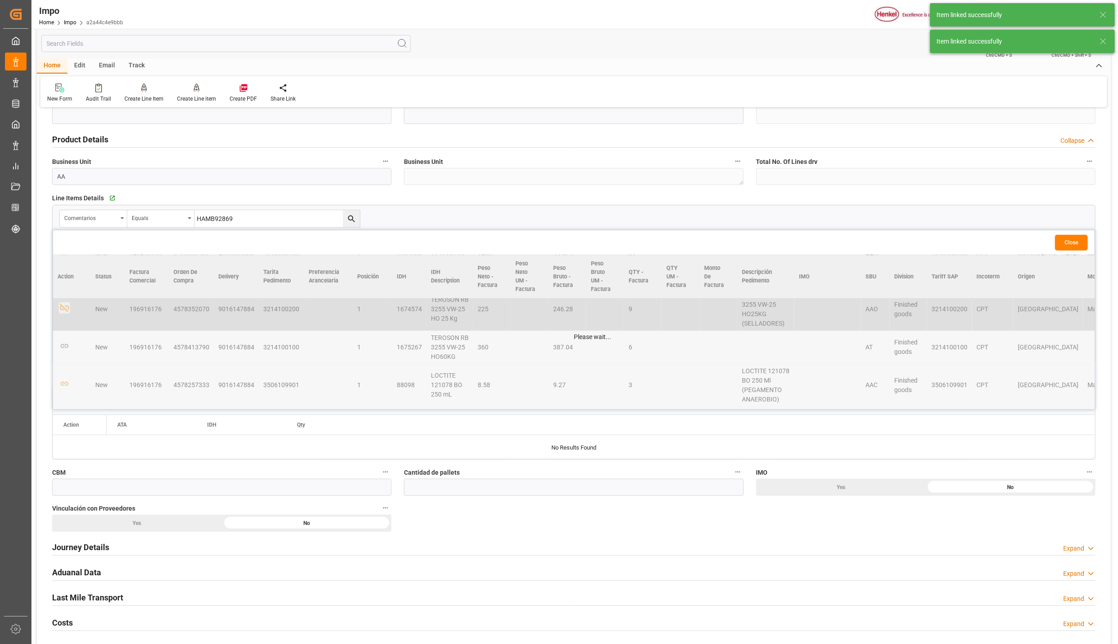
scroll to position [212, 0]
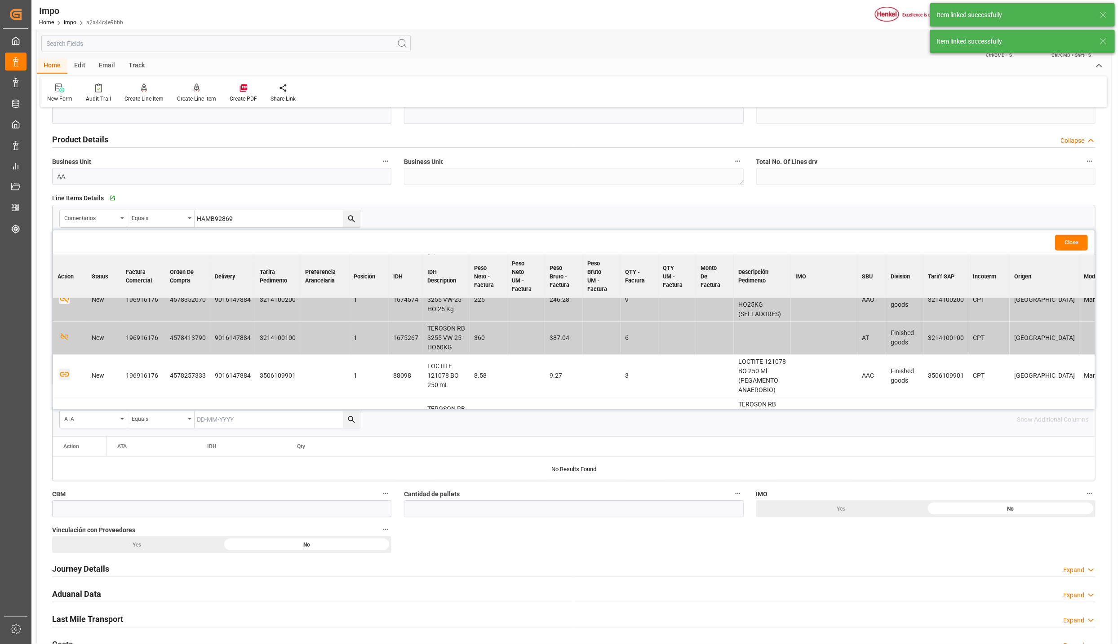
click at [67, 372] on icon "button" at bounding box center [64, 374] width 11 height 11
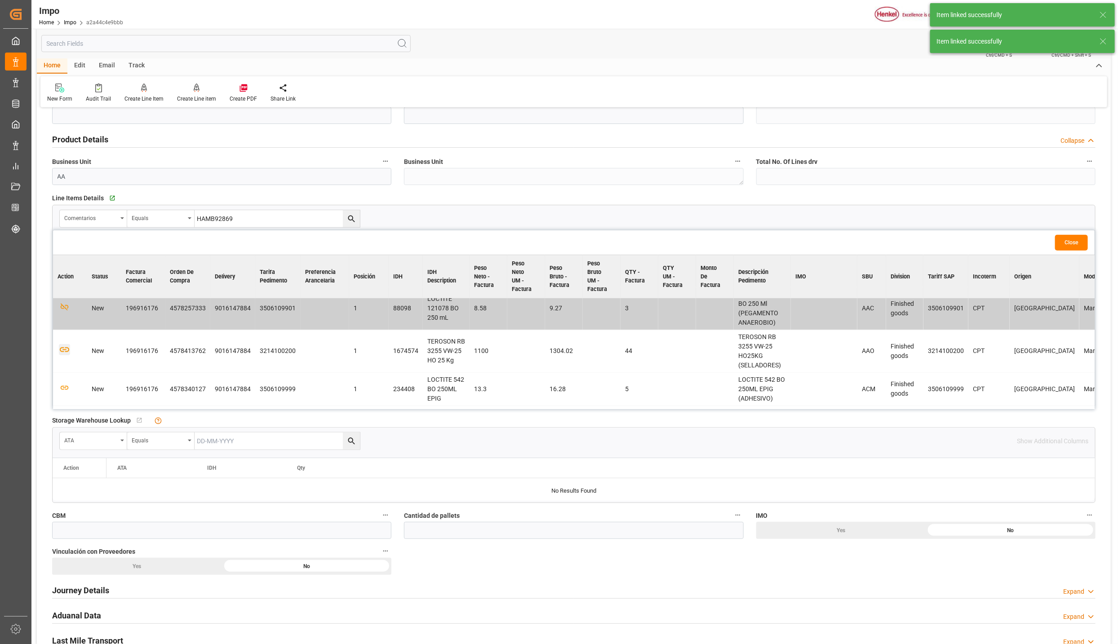
click at [67, 355] on icon "button" at bounding box center [64, 349] width 11 height 11
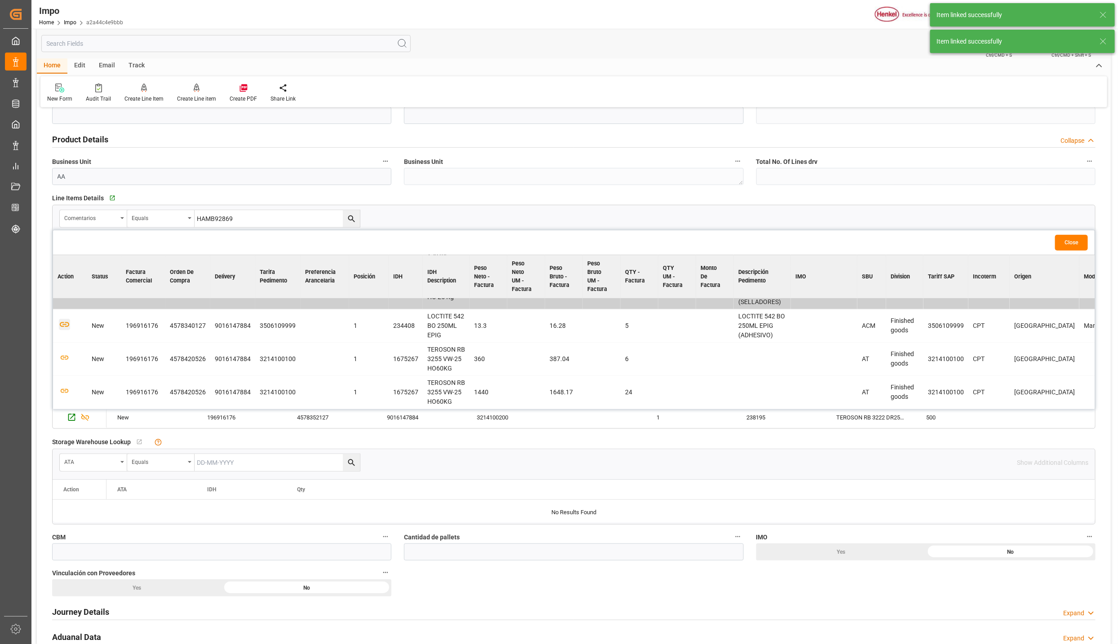
click at [62, 330] on icon "button" at bounding box center [64, 324] width 11 height 11
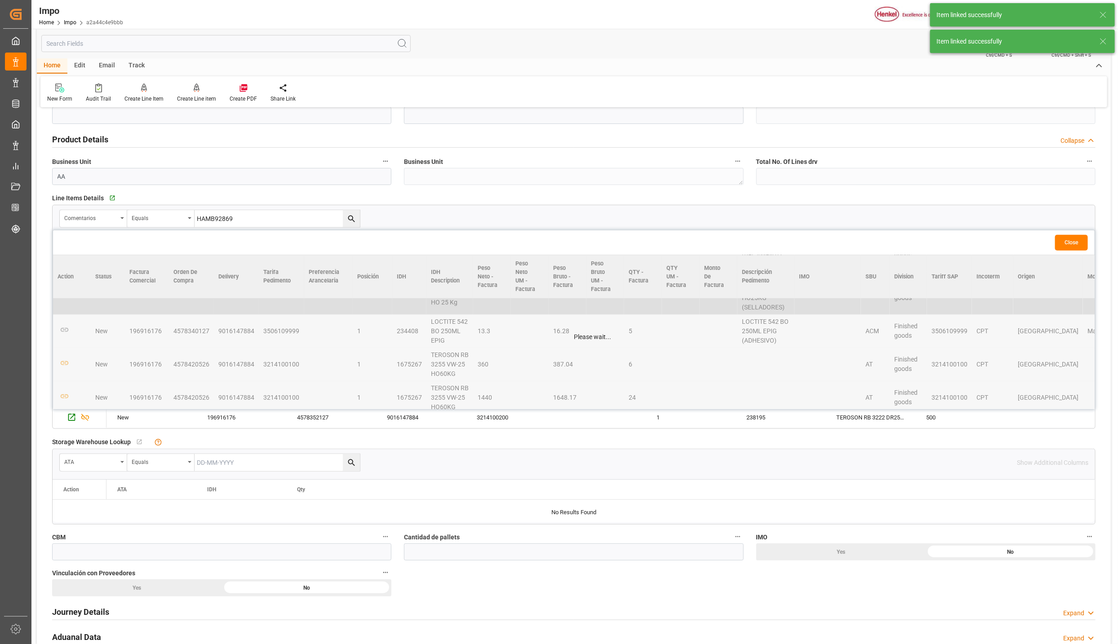
scroll to position [346, 0]
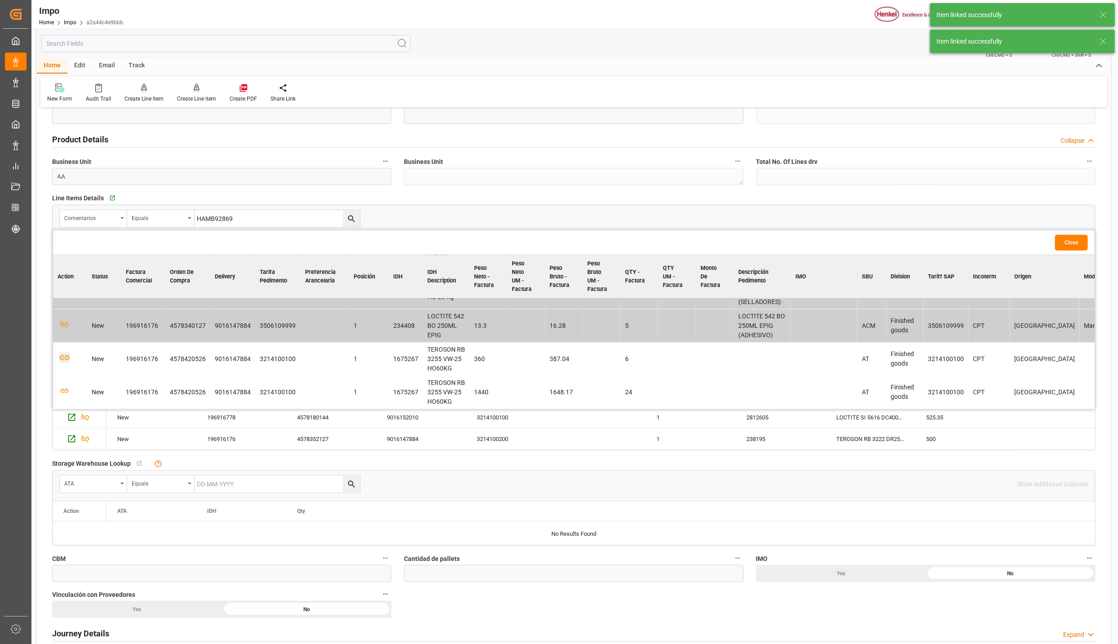
click at [65, 364] on icon "button" at bounding box center [64, 357] width 11 height 11
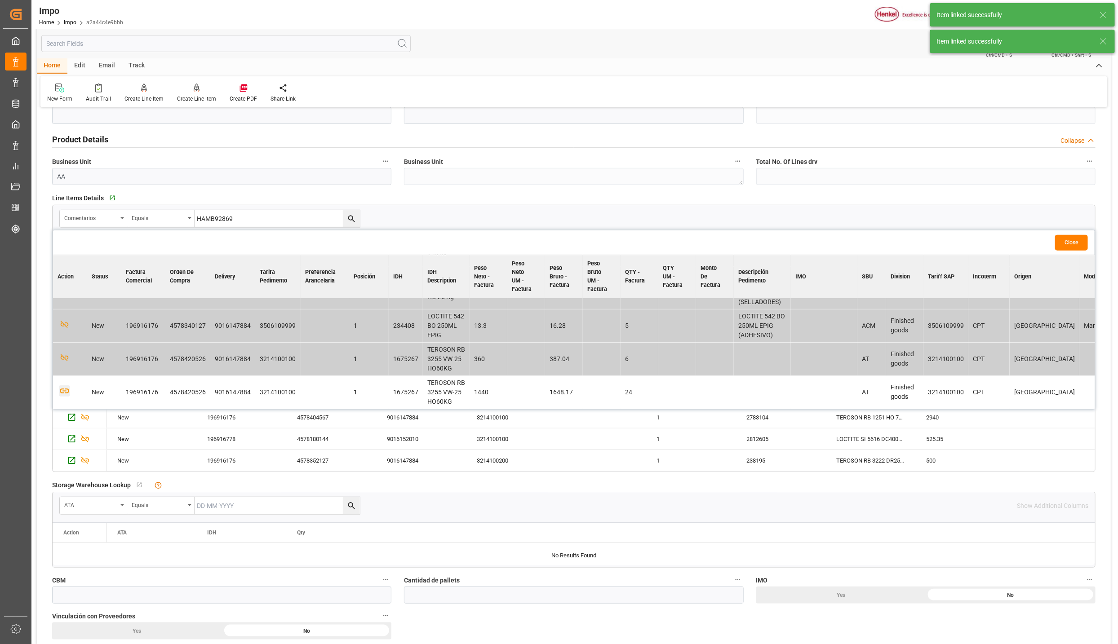
click at [69, 387] on icon "button" at bounding box center [64, 391] width 11 height 11
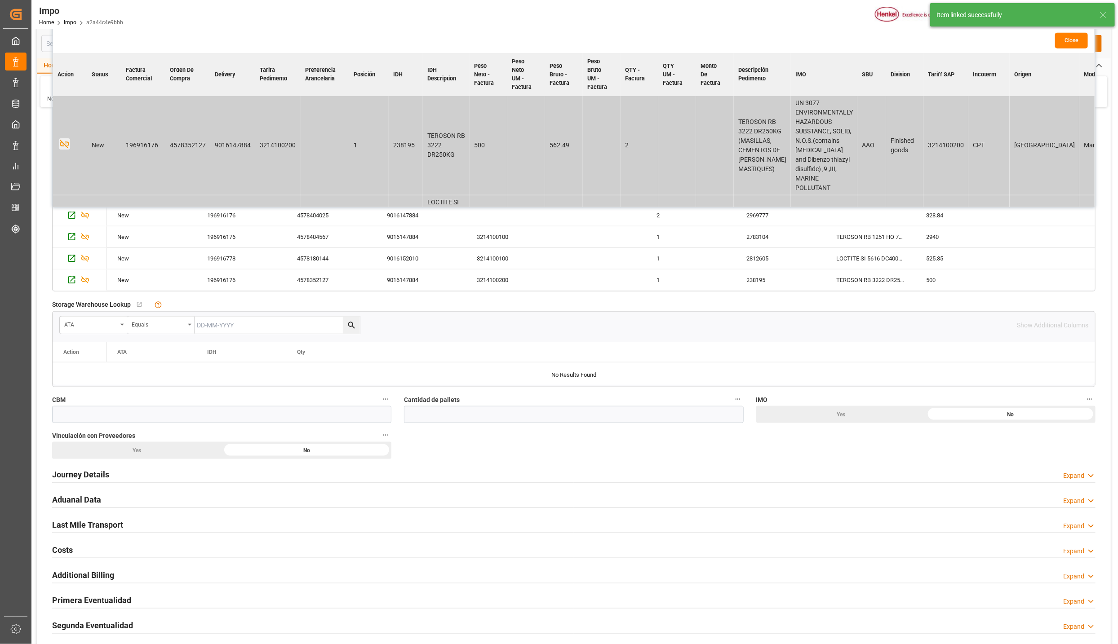
scroll to position [270, 0]
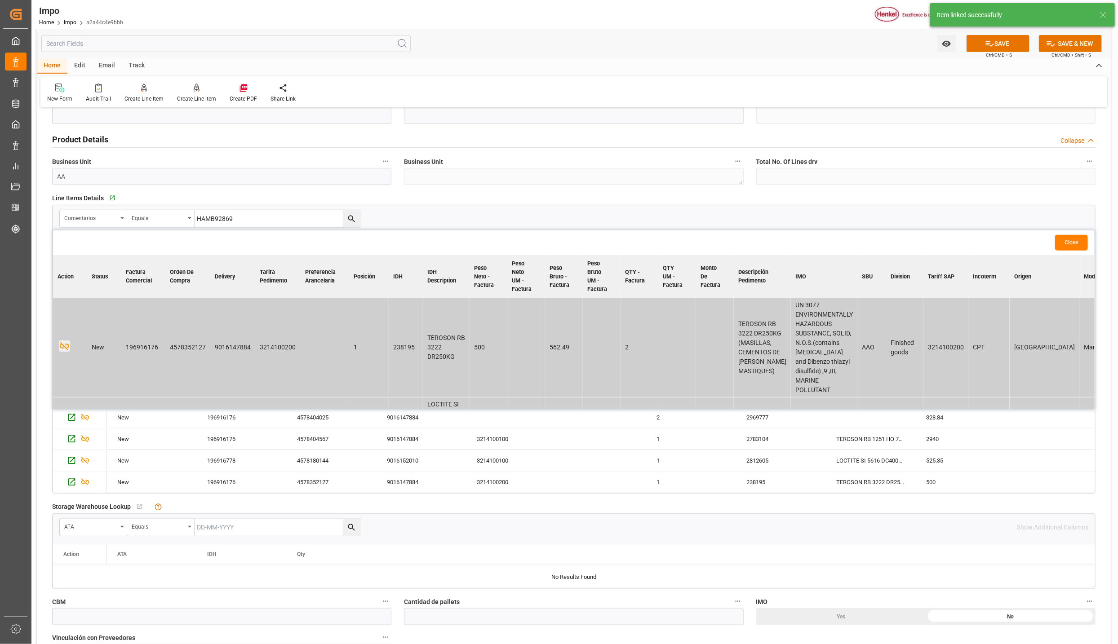
click at [1065, 243] on button "Close" at bounding box center [1071, 243] width 33 height 16
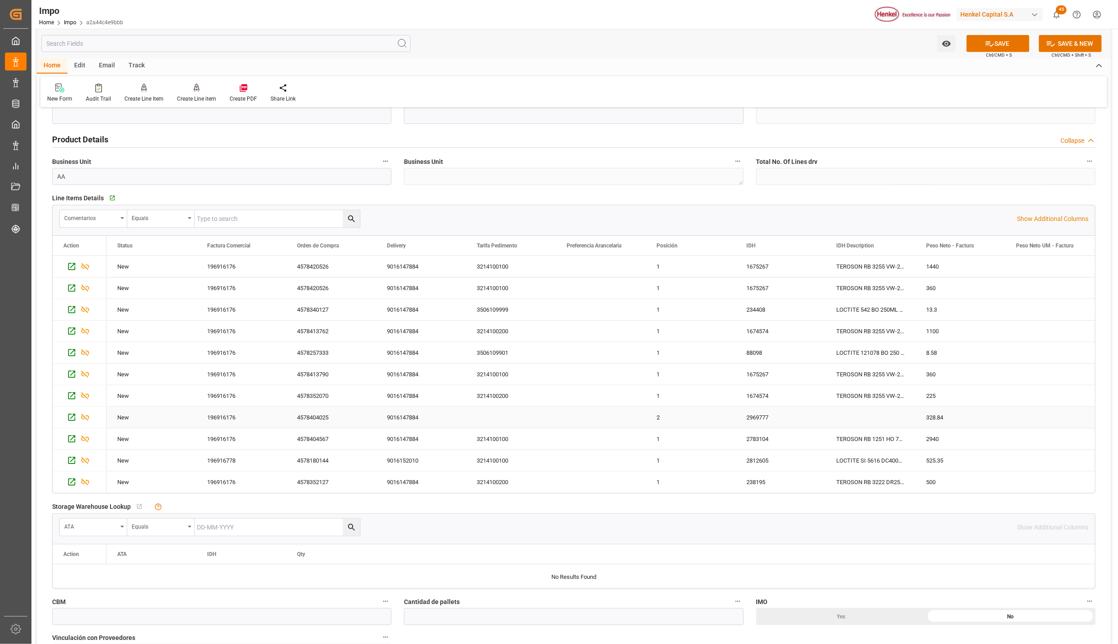
click at [766, 419] on div "2969777" at bounding box center [781, 417] width 90 height 21
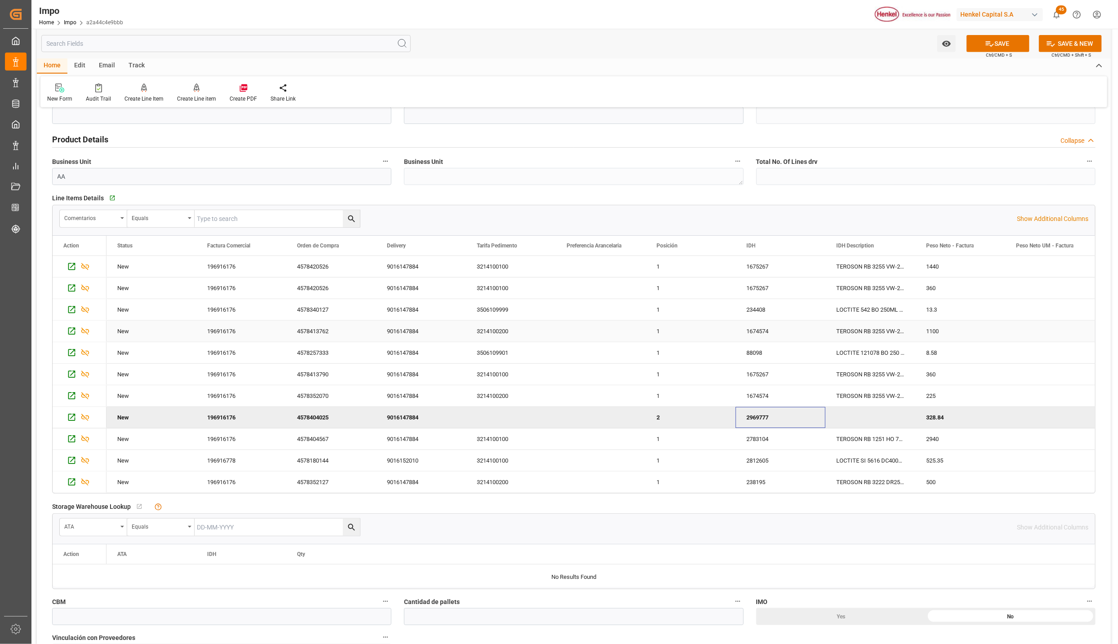
click at [951, 333] on div "1100" at bounding box center [960, 331] width 90 height 21
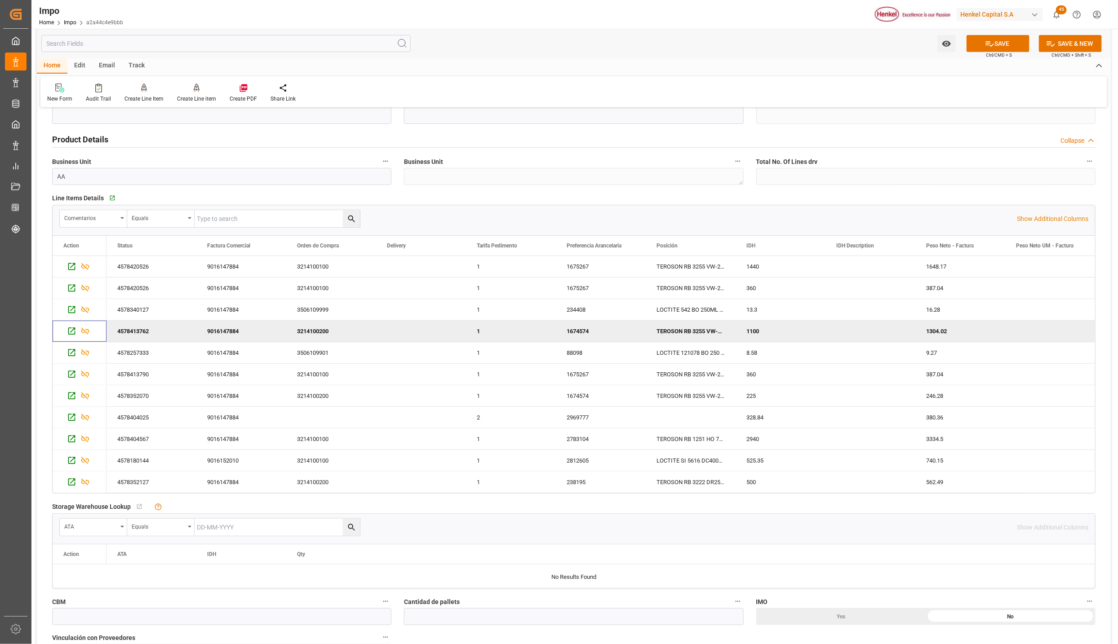
scroll to position [0, 0]
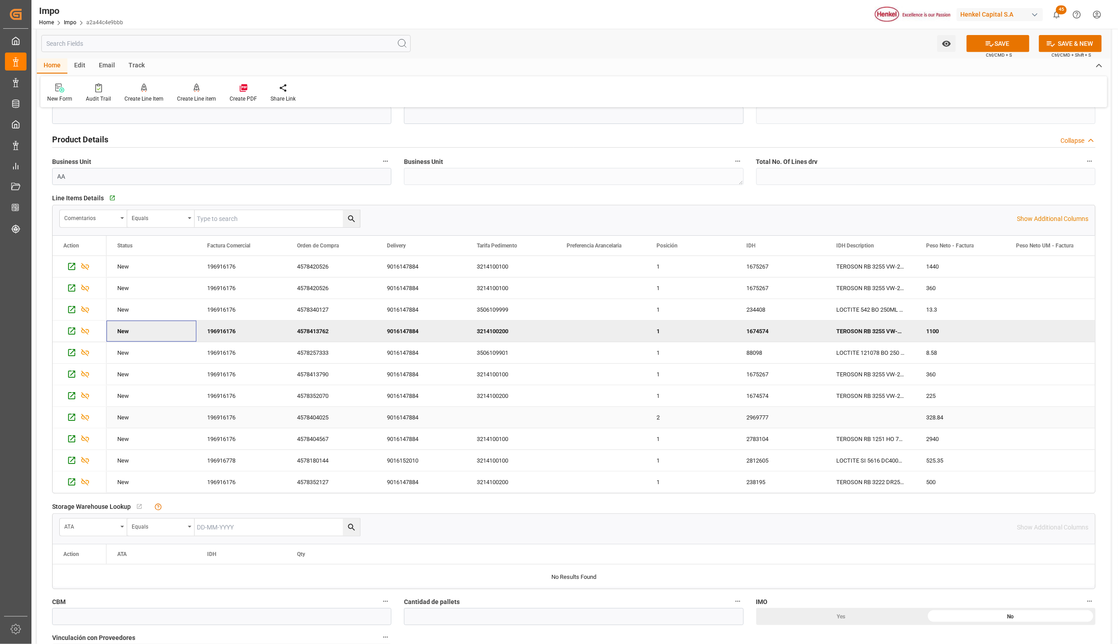
click at [793, 416] on div "2969777" at bounding box center [781, 417] width 90 height 21
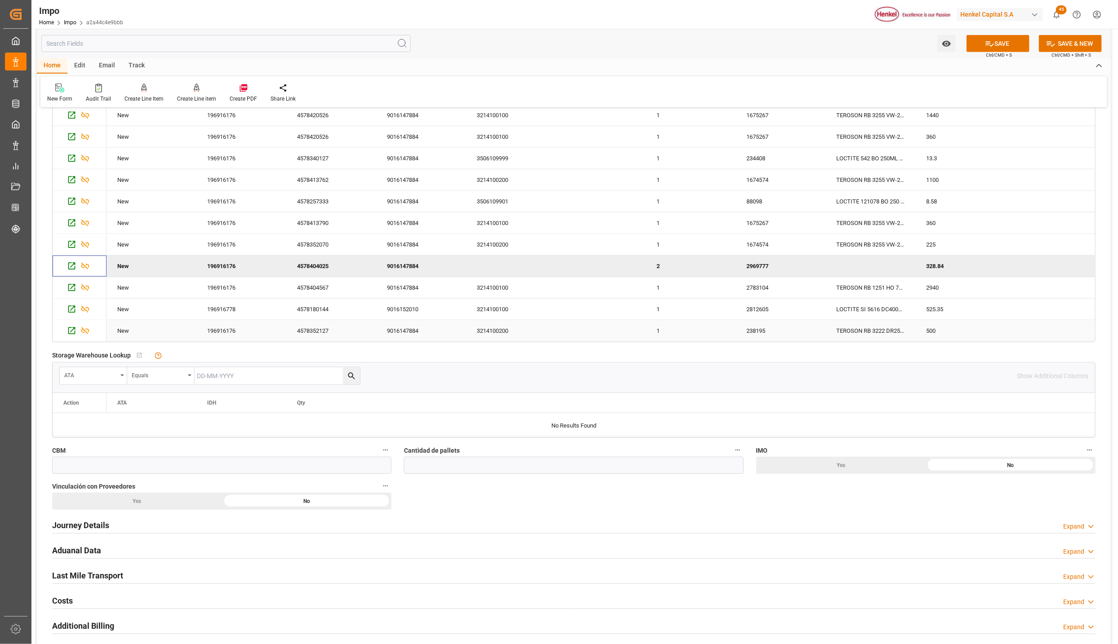
scroll to position [472, 0]
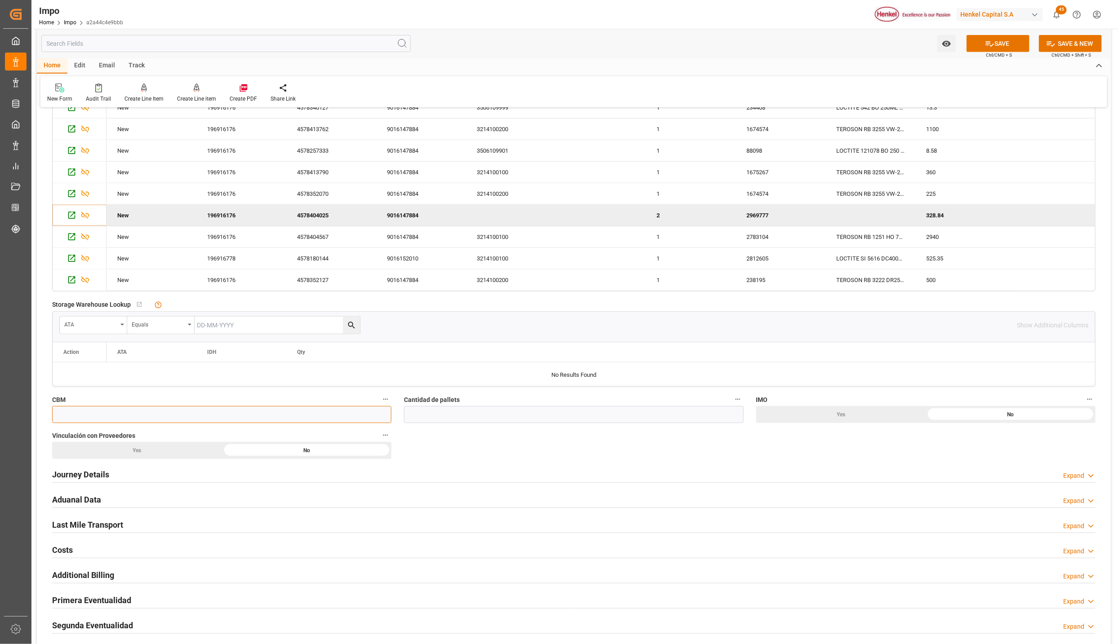
click at [80, 421] on input "text" at bounding box center [221, 414] width 339 height 17
type input "50"
drag, startPoint x: 433, startPoint y: 426, endPoint x: 429, endPoint y: 414, distance: 12.7
click at [433, 426] on div "Cantidad de pallets" at bounding box center [574, 408] width 352 height 36
click at [429, 414] on input "text" at bounding box center [573, 414] width 339 height 17
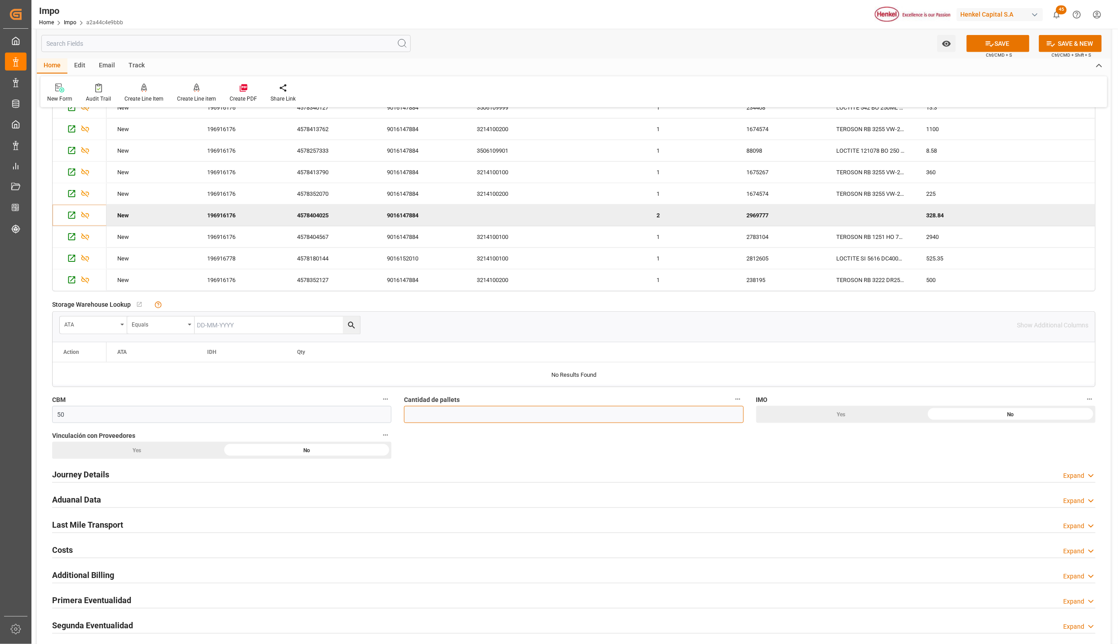
click at [530, 418] on input "text" at bounding box center [573, 414] width 339 height 17
type input "23"
drag, startPoint x: 103, startPoint y: 479, endPoint x: 409, endPoint y: 546, distance: 313.3
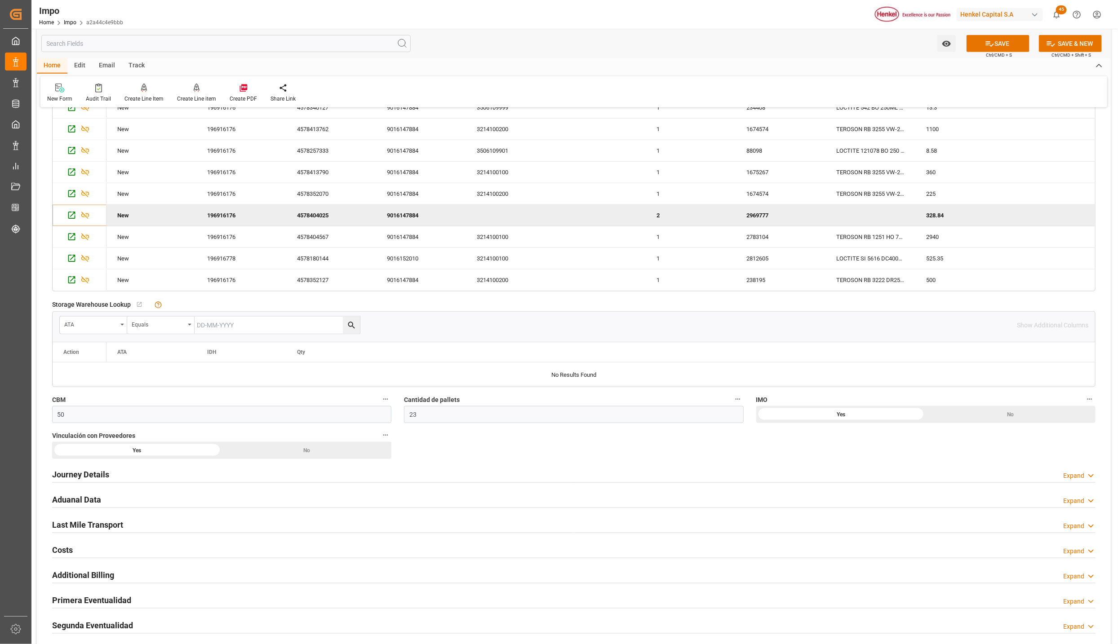
click at [103, 479] on h2 "Journey Details" at bounding box center [80, 475] width 57 height 12
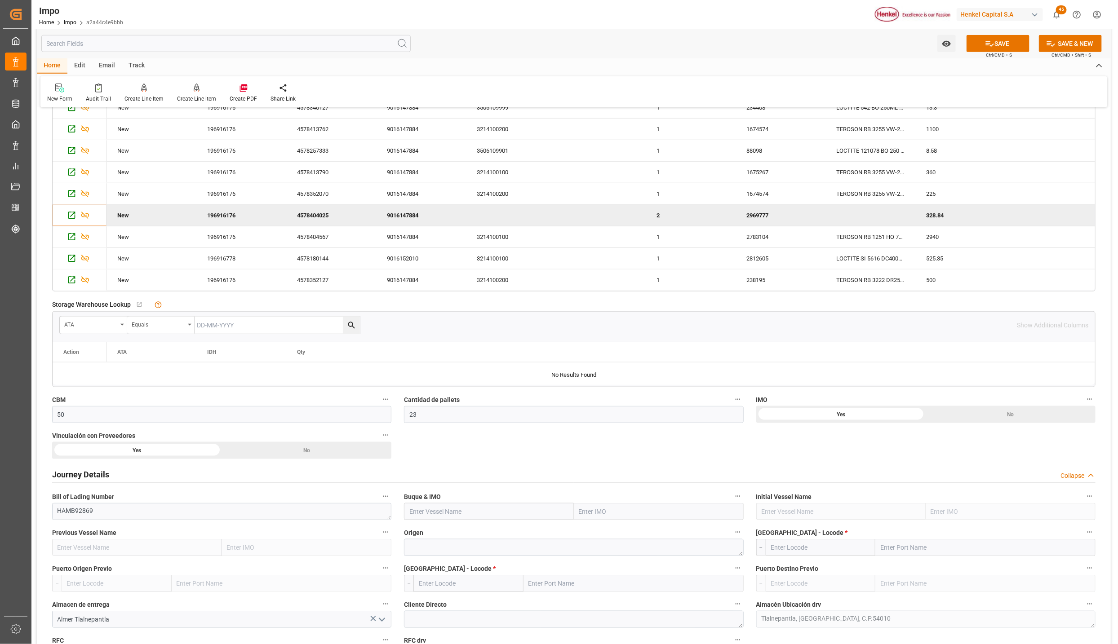
click at [585, 515] on input "text" at bounding box center [659, 511] width 170 height 17
type input "CMA CGM MOLIERE"
click at [651, 538] on div "9401099 - CMA CGM MOLIERE" at bounding box center [621, 532] width 94 height 20
type input "CMA CGM MOLIERE"
type input "9401099"
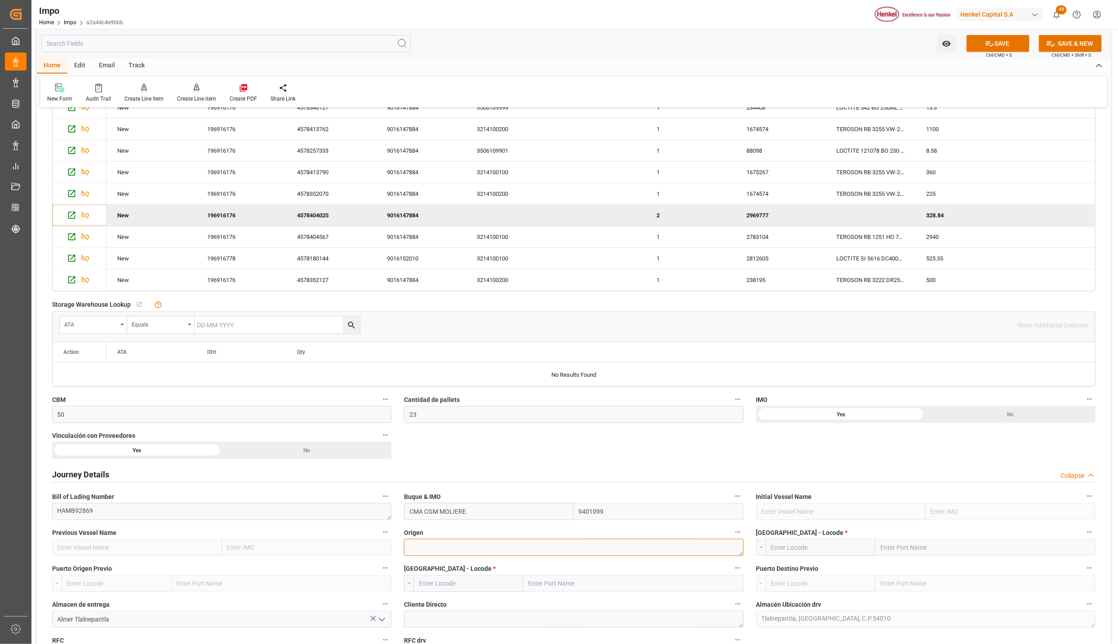
click at [409, 551] on textarea at bounding box center [573, 547] width 339 height 17
type textarea "AMSTERDAM"
click at [892, 549] on input "text" at bounding box center [985, 547] width 220 height 17
type input "ROTTERDAM"
click at [923, 569] on span "Rotterdam - NLRTM" at bounding box center [923, 567] width 84 height 7
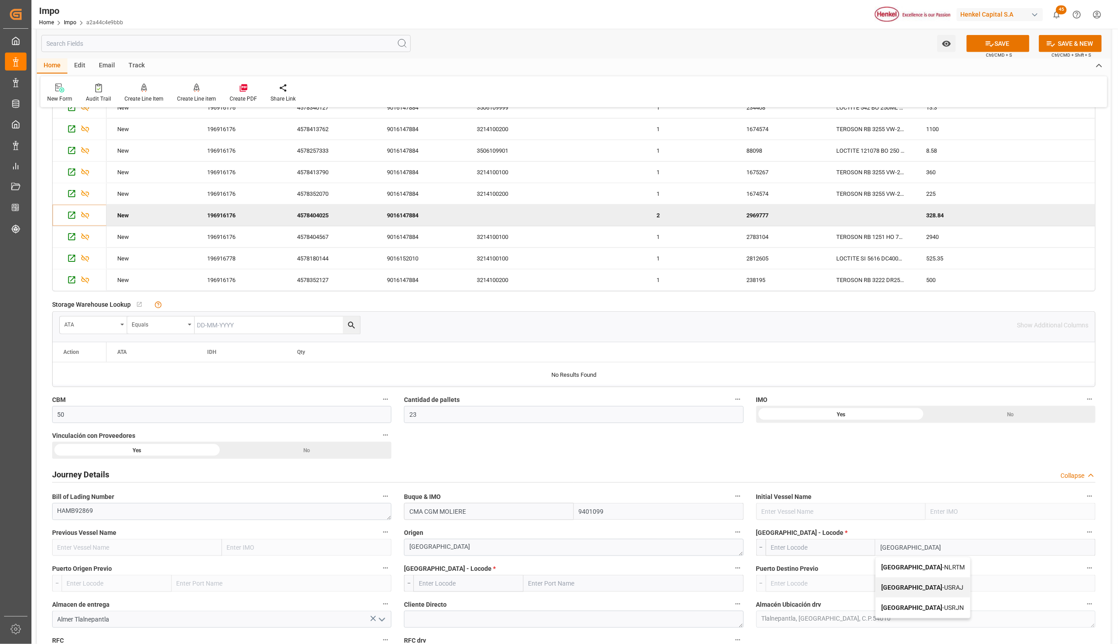
type input "NLRTM"
type input "Rotterdam"
click at [560, 590] on input "text" at bounding box center [633, 583] width 220 height 17
type input "VERACRUZ"
click at [535, 606] on b "[GEOGRAPHIC_DATA]" at bounding box center [559, 603] width 61 height 7
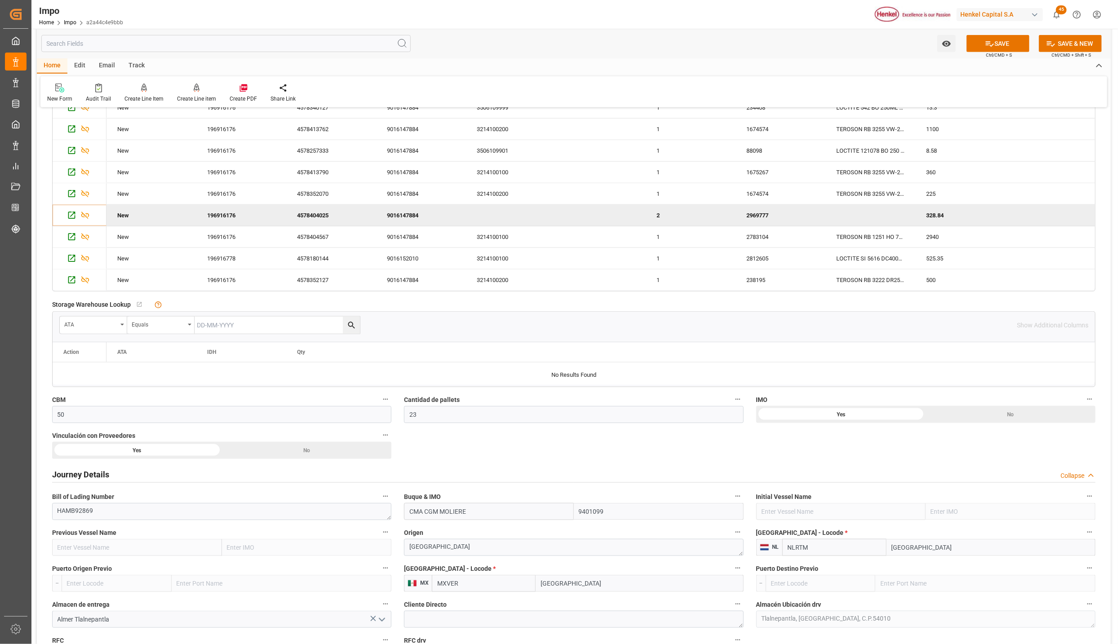
type input "MXVER"
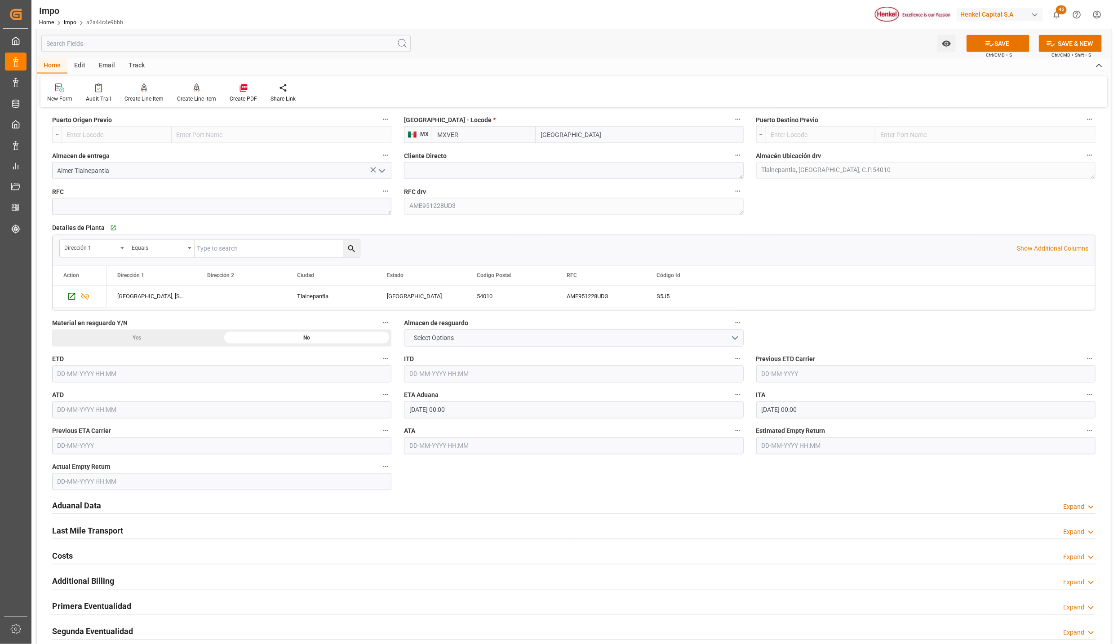
scroll to position [944, 0]
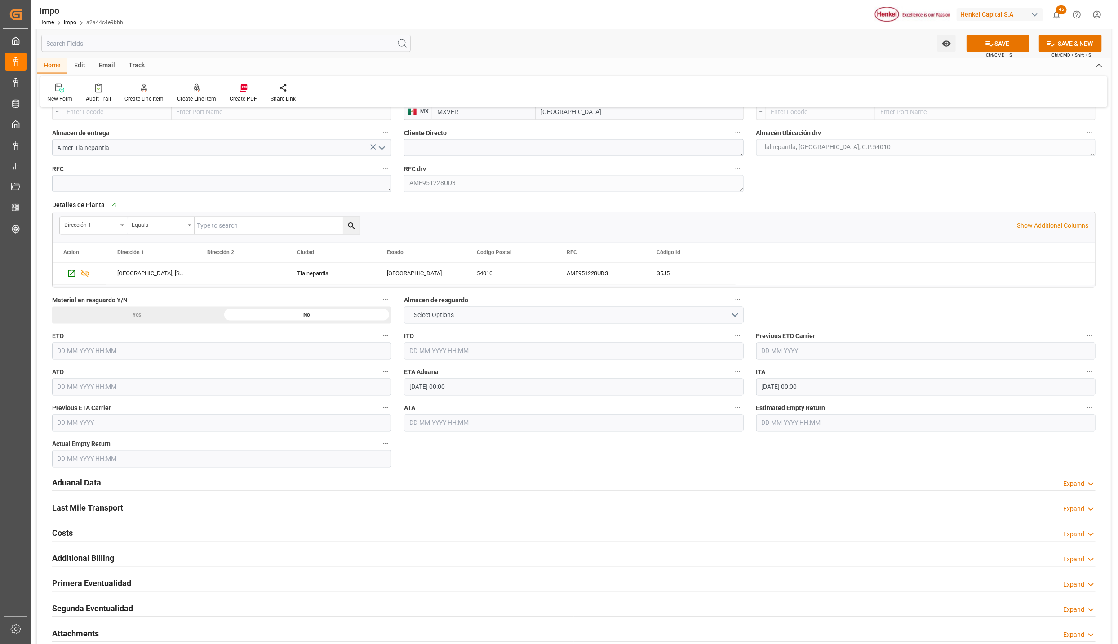
type input "[GEOGRAPHIC_DATA]"
click at [81, 482] on h2 "Aduanal Data" at bounding box center [76, 483] width 49 height 12
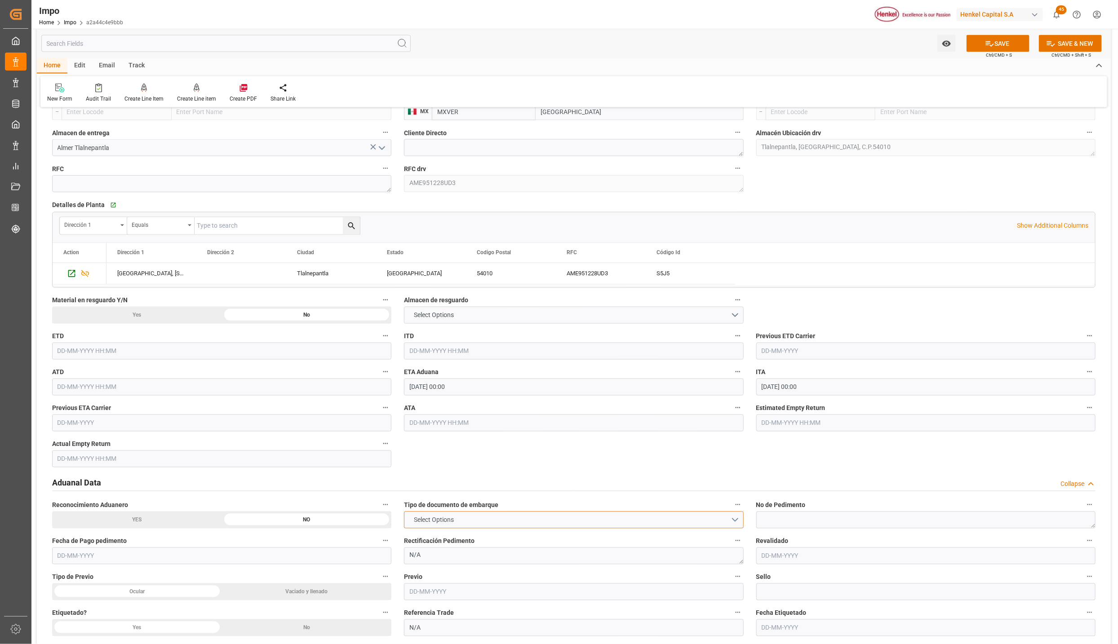
click at [524, 528] on button "Select Options" at bounding box center [573, 520] width 339 height 17
click at [444, 580] on div "TELEX RELEASE" at bounding box center [573, 579] width 338 height 19
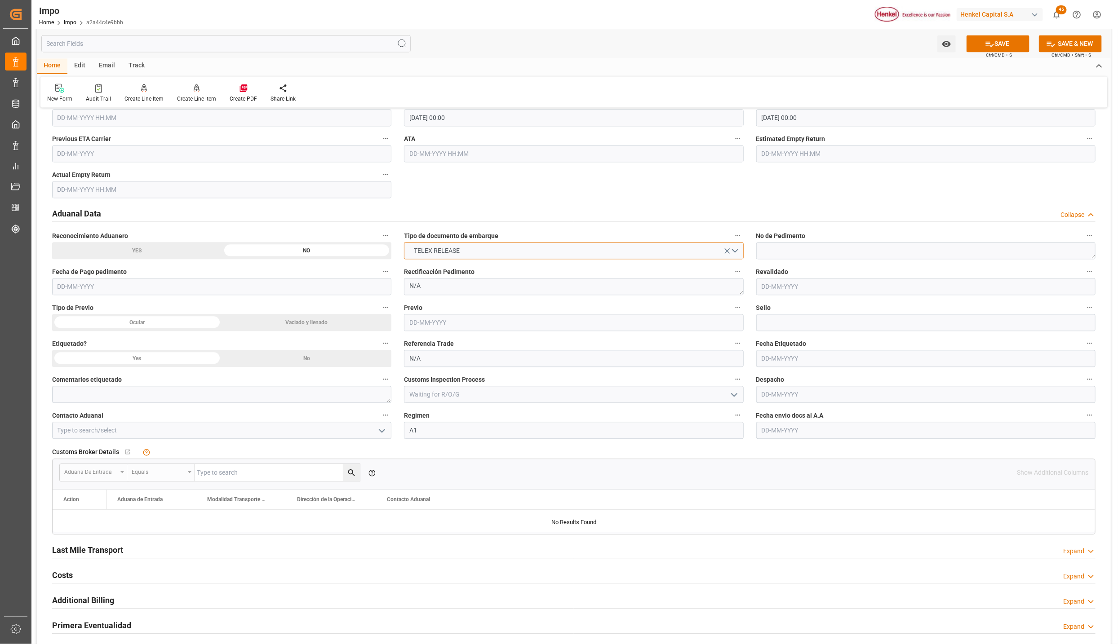
scroll to position [1281, 0]
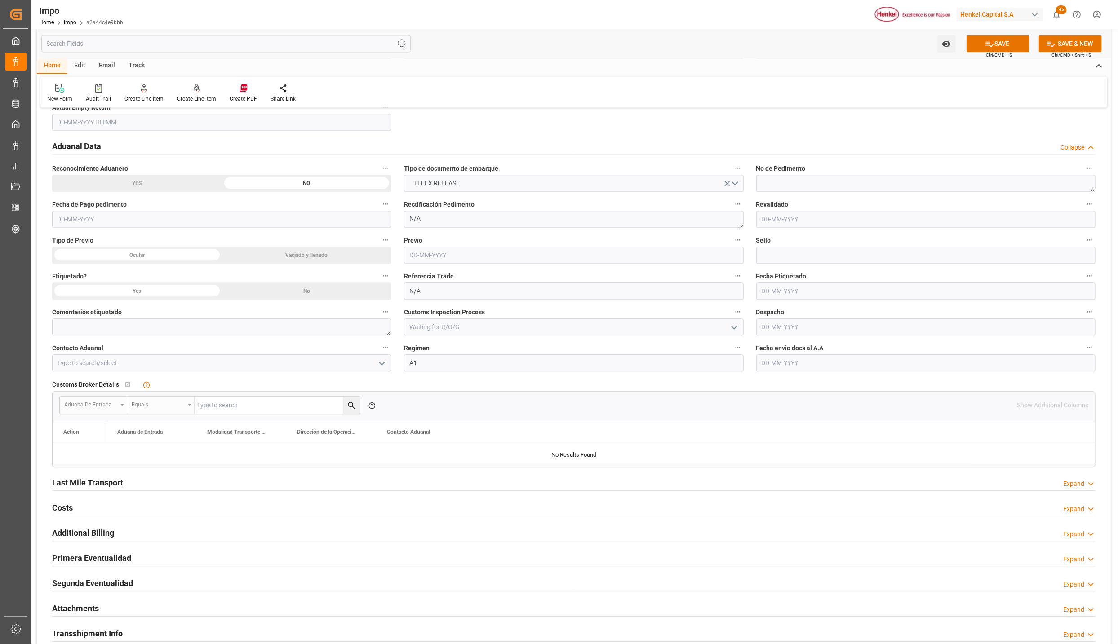
click at [384, 369] on icon "open menu" at bounding box center [382, 363] width 11 height 11
click at [92, 386] on div "ALFREDO SALINAS JACOBO" at bounding box center [222, 383] width 338 height 20
type input "ALFREDO SALINAS JACOBO"
click at [782, 367] on input "text" at bounding box center [925, 363] width 339 height 17
type input "20-08-2025"
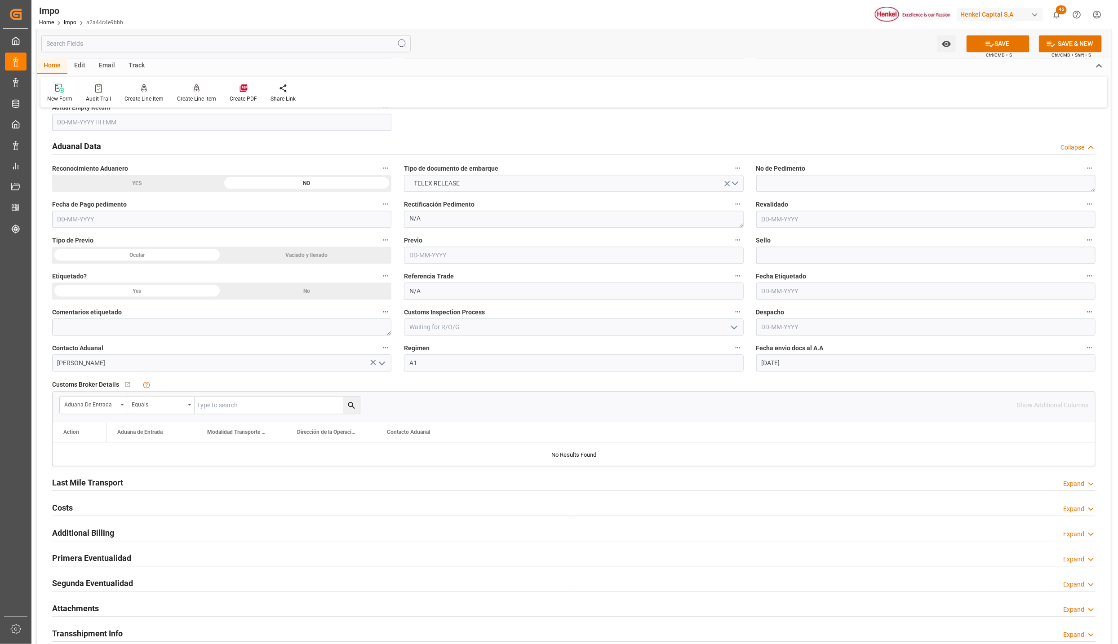
click at [985, 44] on icon at bounding box center [989, 43] width 9 height 9
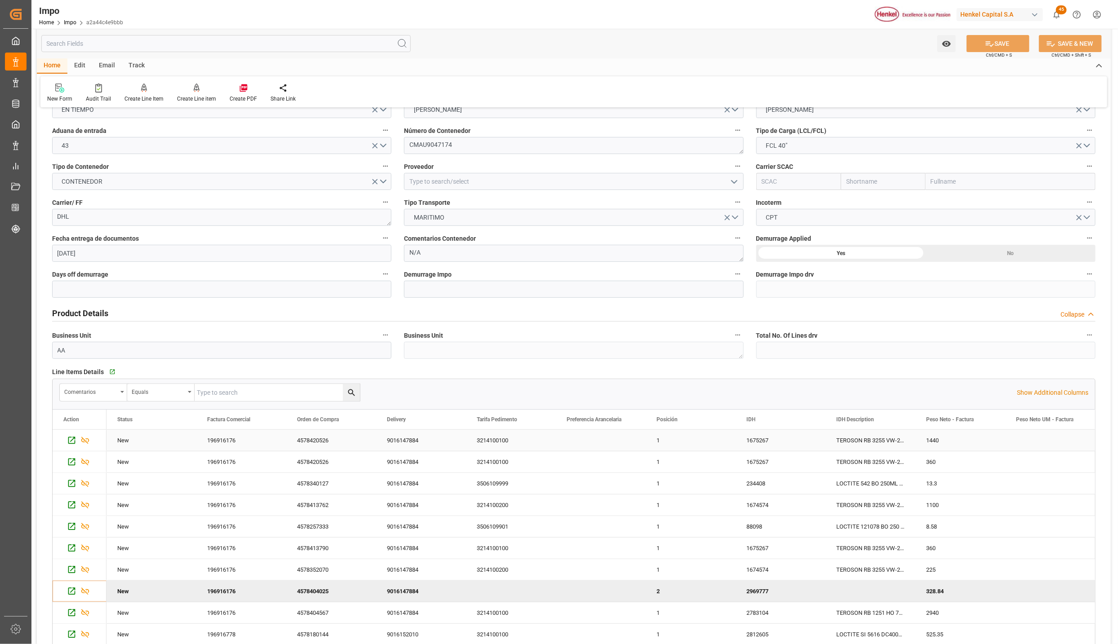
scroll to position [0, 0]
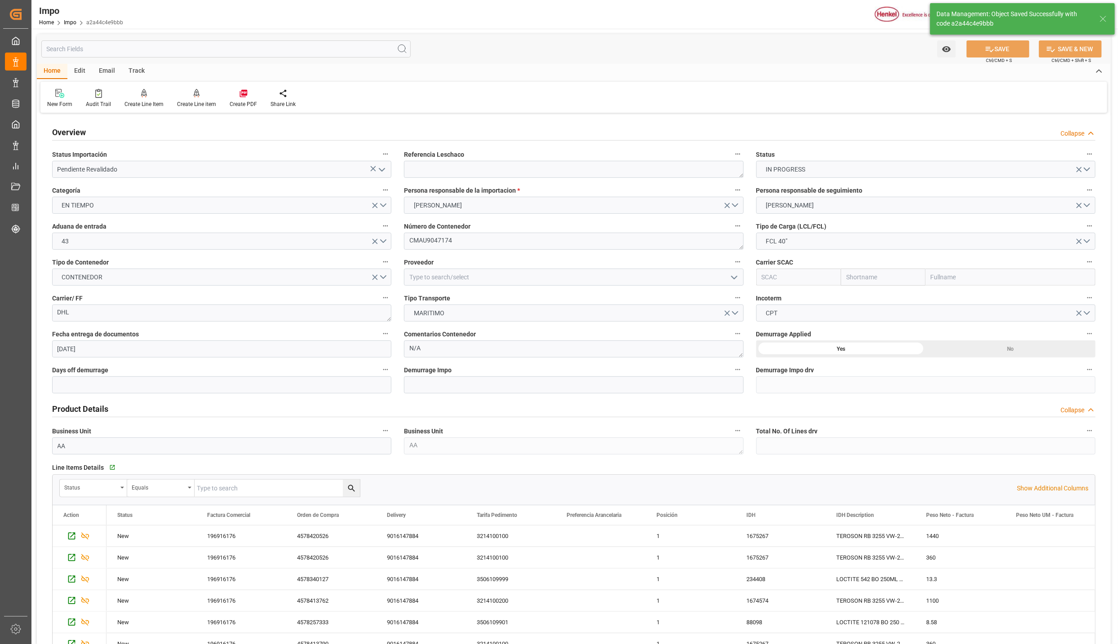
type textarea "AA"
type input "11"
click at [430, 174] on textarea at bounding box center [573, 169] width 339 height 17
click at [442, 165] on textarea at bounding box center [573, 169] width 339 height 17
click at [497, 172] on textarea at bounding box center [573, 169] width 339 height 17
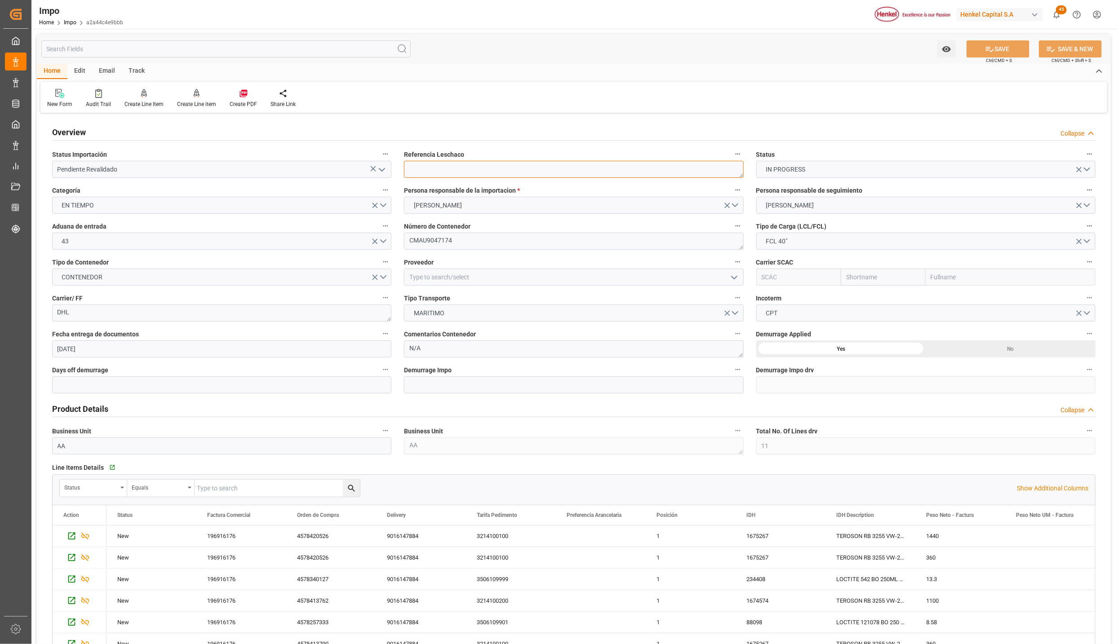
paste textarea "HAMB92869"
type textarea "HAMB92869"
click at [994, 53] on button "SAVE" at bounding box center [998, 48] width 63 height 17
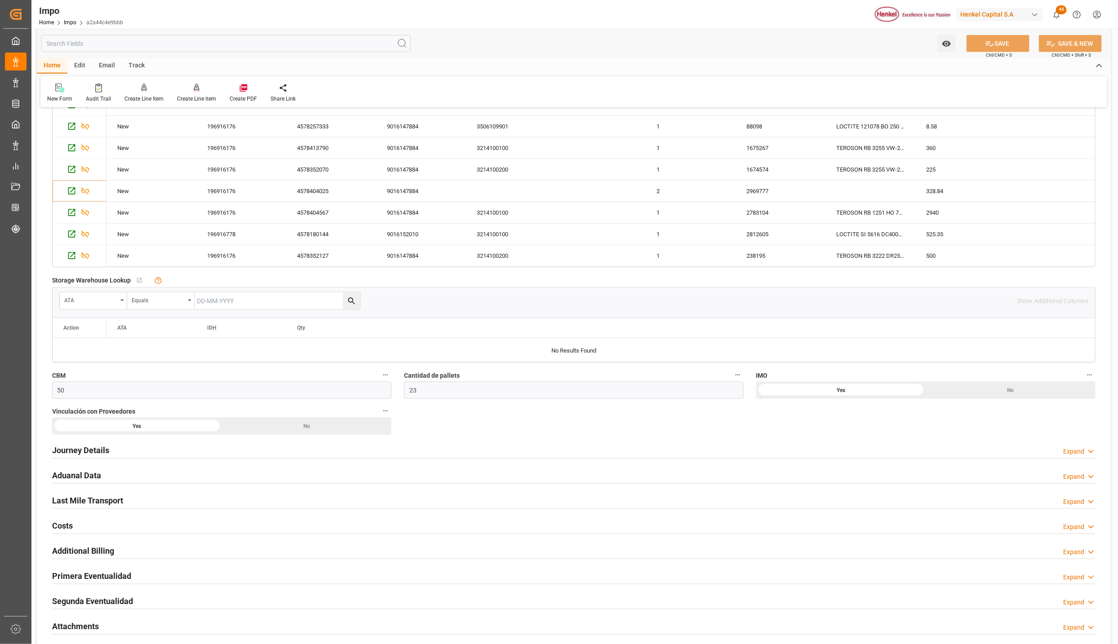
scroll to position [404, 0]
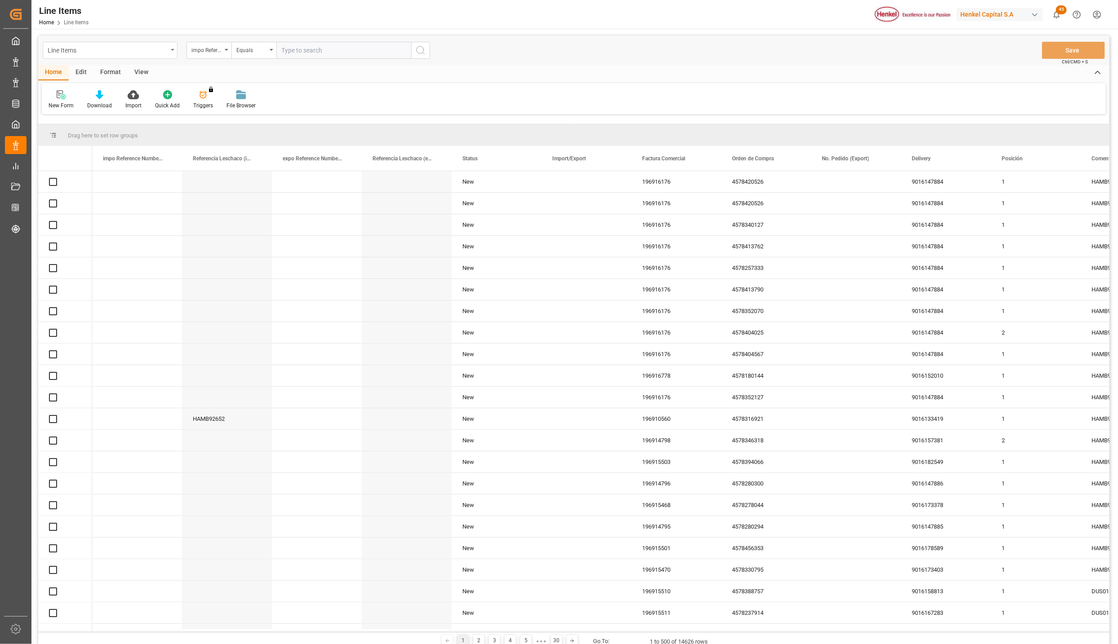
click at [170, 47] on div "Line Items" at bounding box center [110, 50] width 135 height 17
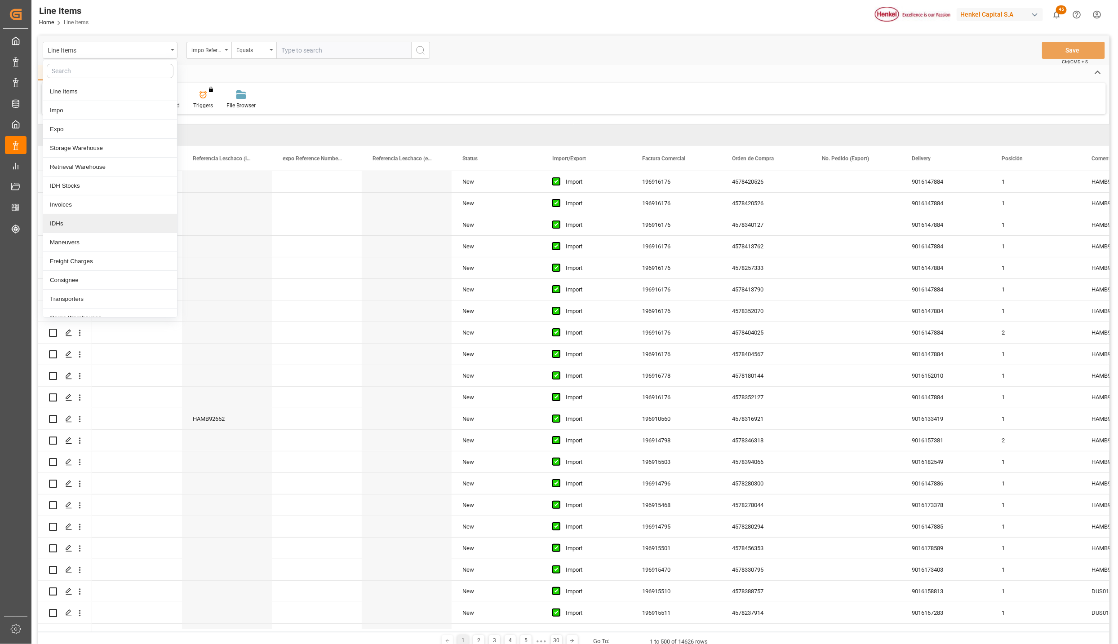
click at [73, 228] on div "IDHs" at bounding box center [110, 223] width 134 height 19
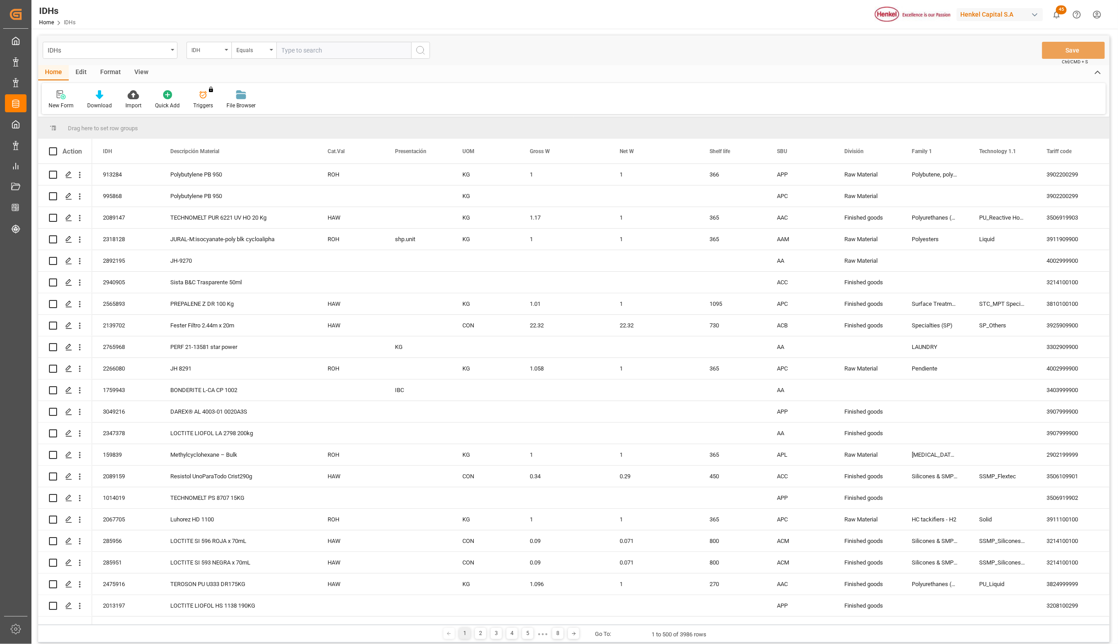
click at [294, 54] on input "text" at bounding box center [343, 50] width 135 height 17
paste input "2969777"
type input "2969777"
click at [416, 51] on icon "search button" at bounding box center [420, 50] width 11 height 11
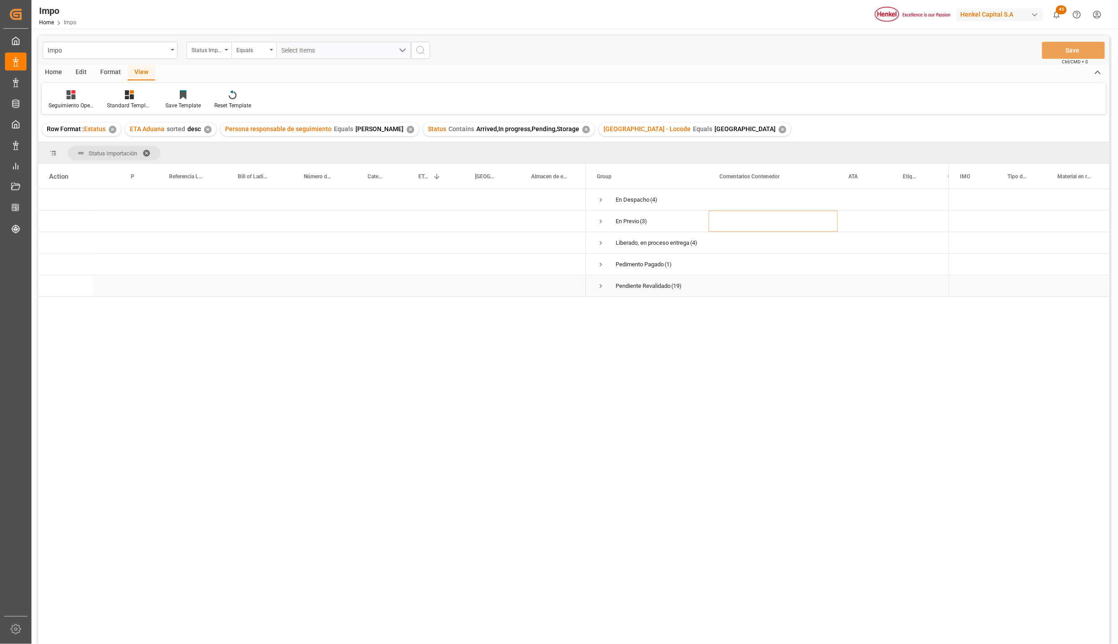
click at [603, 286] on span "Press SPACE to select this row." at bounding box center [601, 286] width 8 height 8
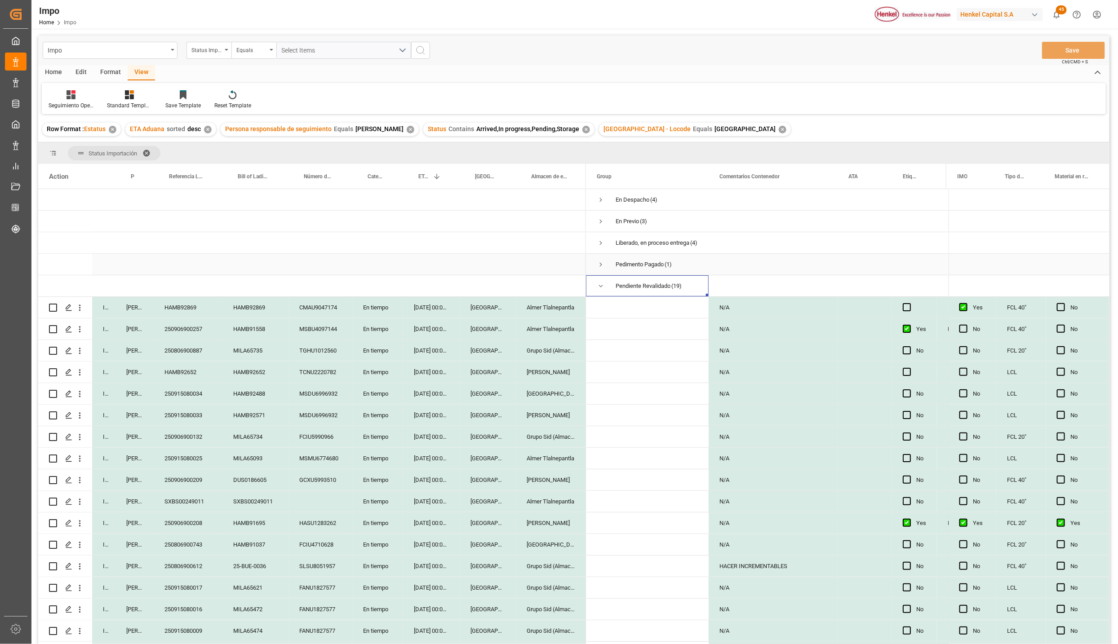
click at [604, 265] on span "Press SPACE to select this row." at bounding box center [601, 265] width 8 height 8
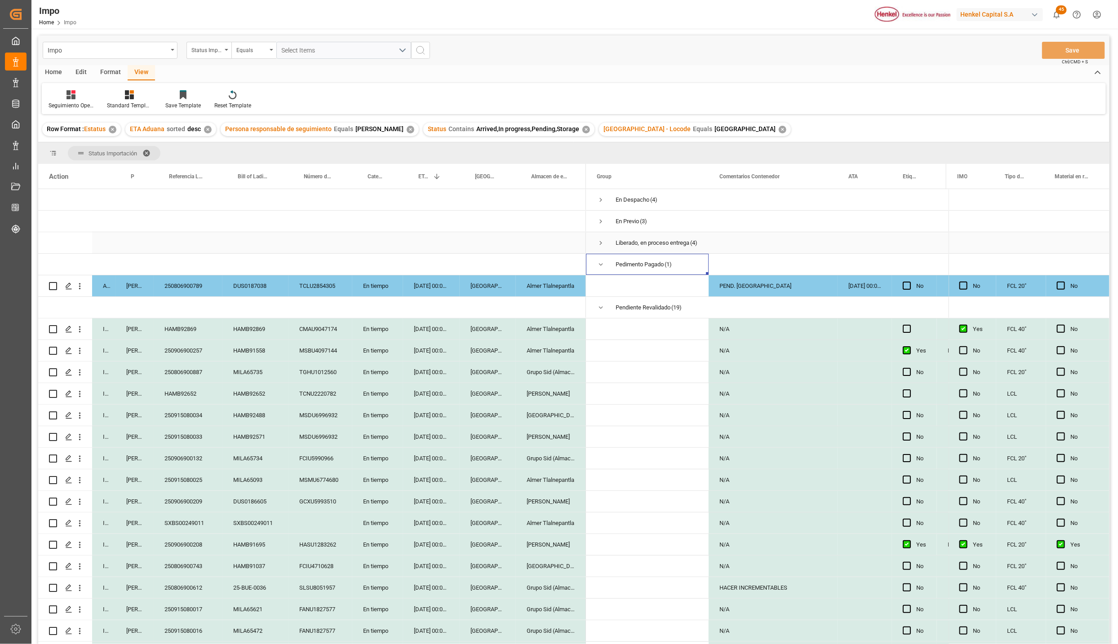
click at [601, 244] on span "Press SPACE to select this row." at bounding box center [601, 243] width 8 height 8
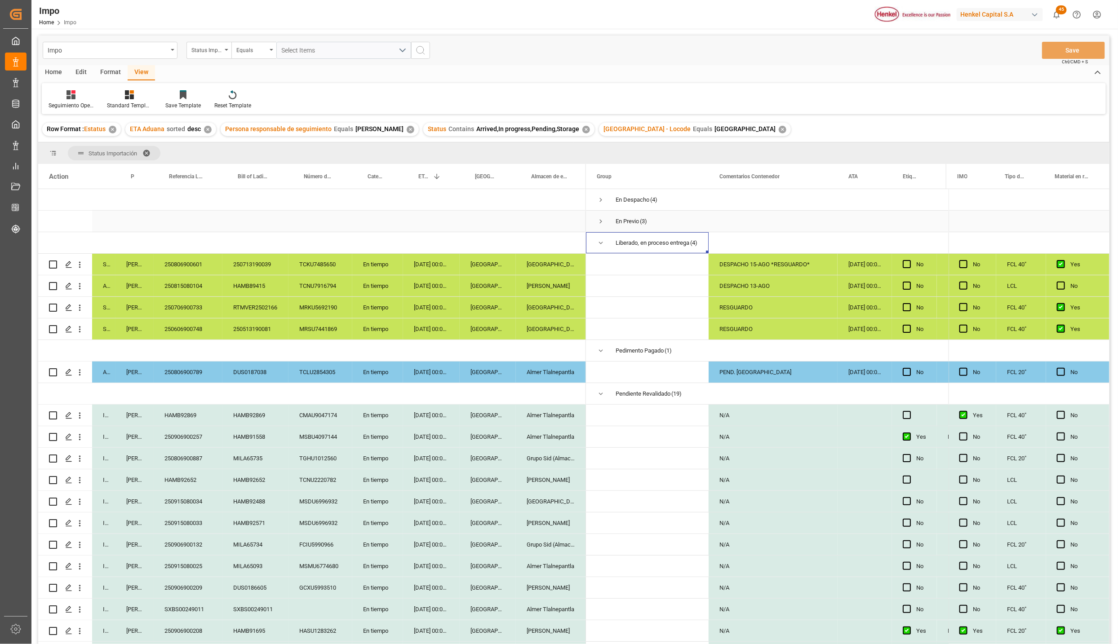
click at [603, 224] on span "Press SPACE to select this row." at bounding box center [601, 221] width 8 height 8
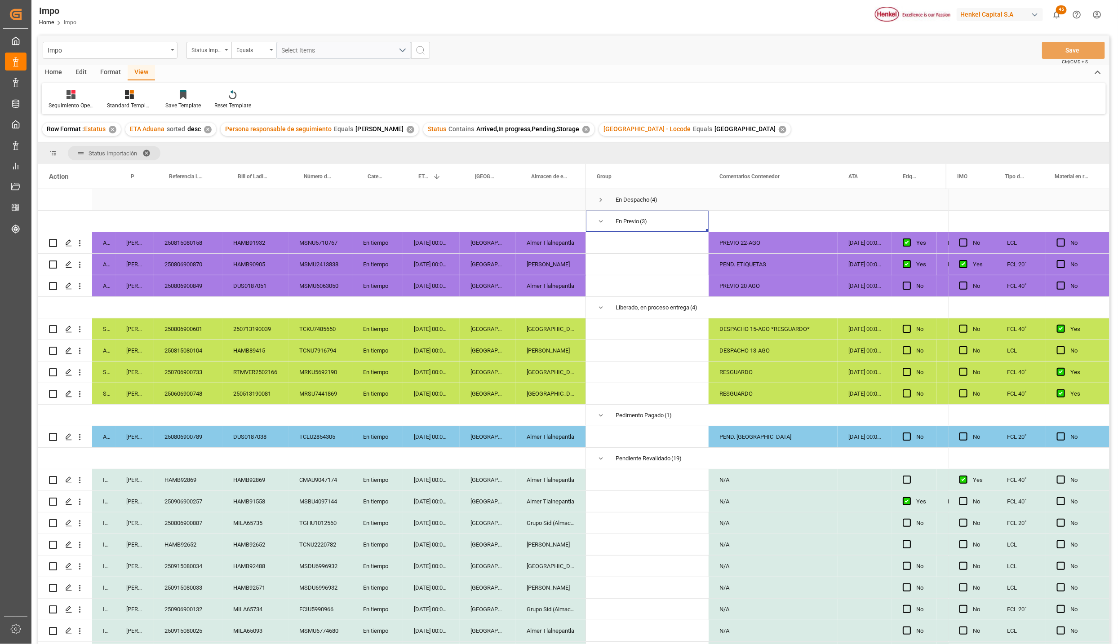
click at [602, 203] on span "Press SPACE to select this row." at bounding box center [601, 200] width 8 height 8
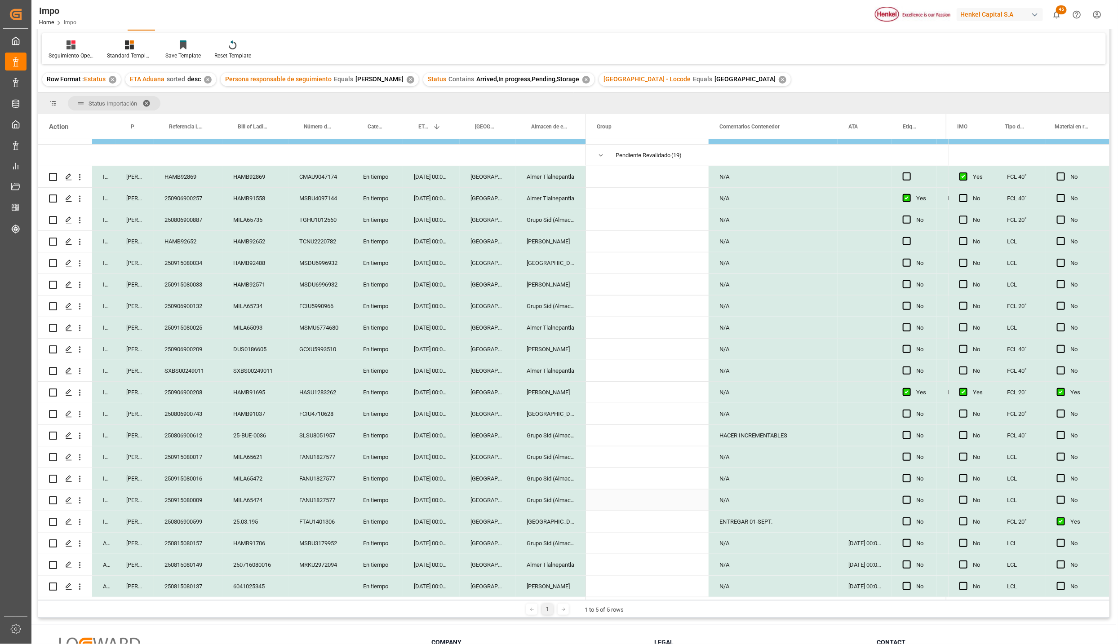
scroll to position [133, 0]
